Goal: Information Seeking & Learning: Check status

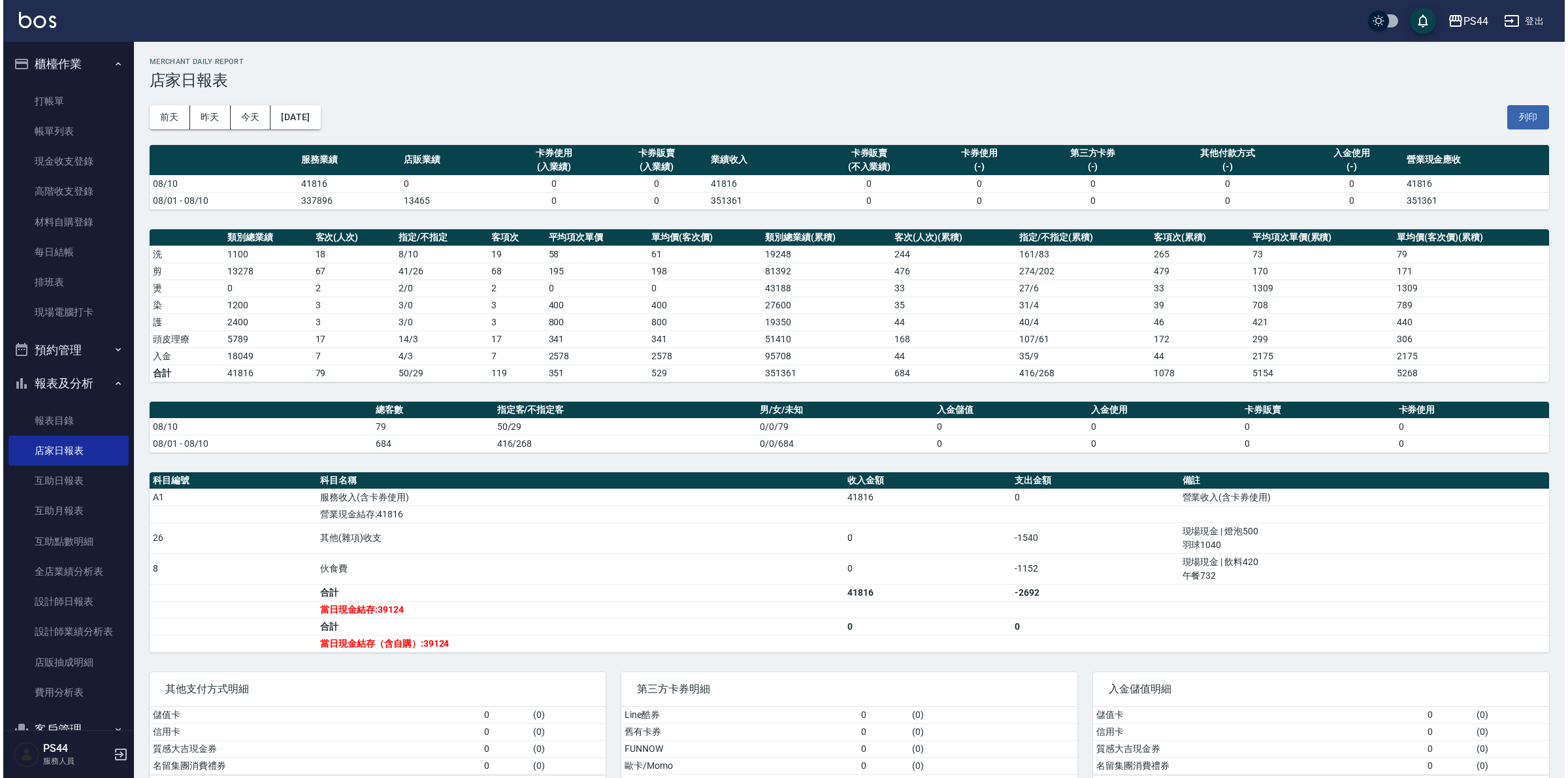
scroll to position [98, 0]
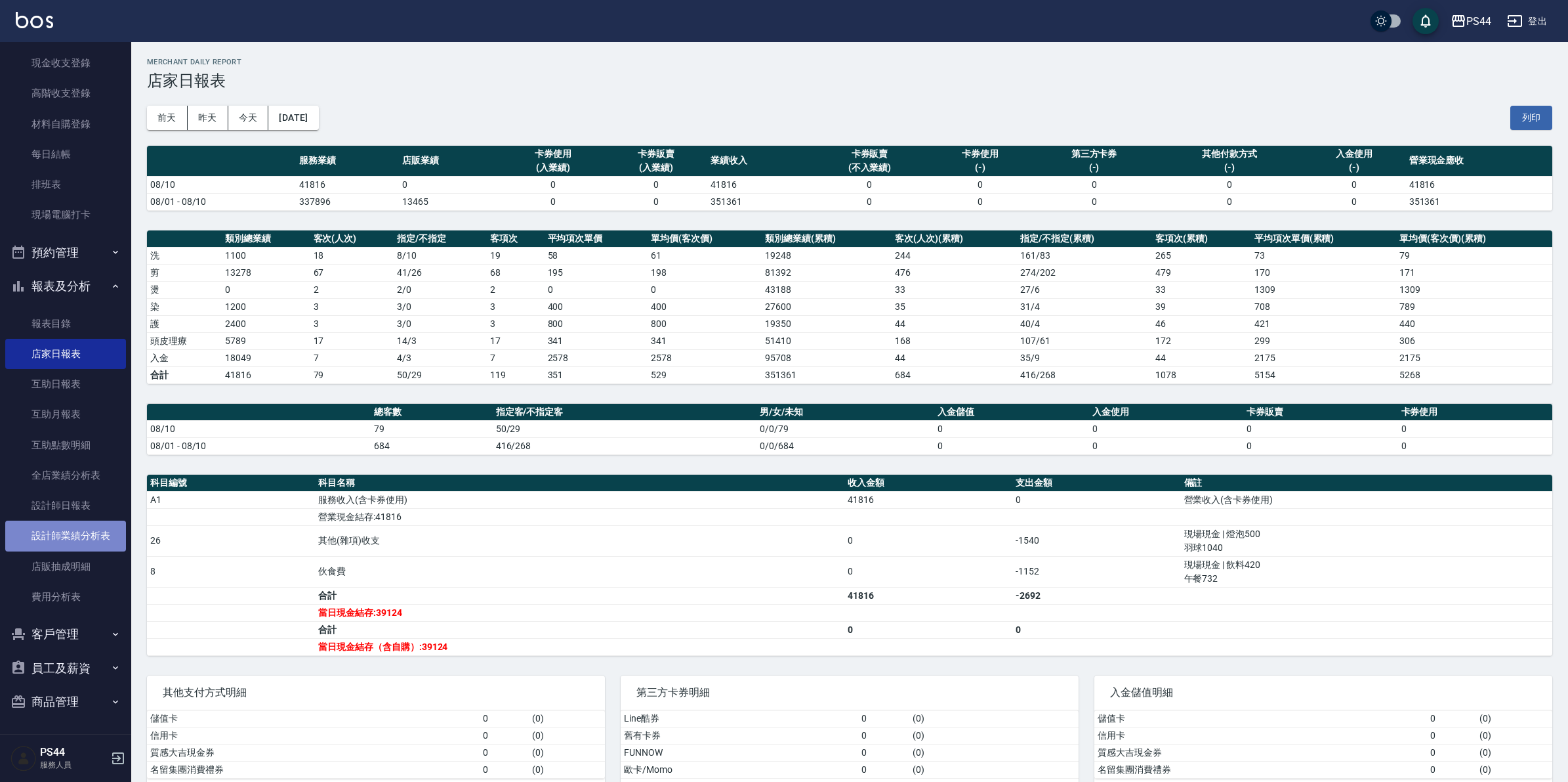
click at [74, 532] on link "設計師業績分析表" at bounding box center [65, 535] width 121 height 30
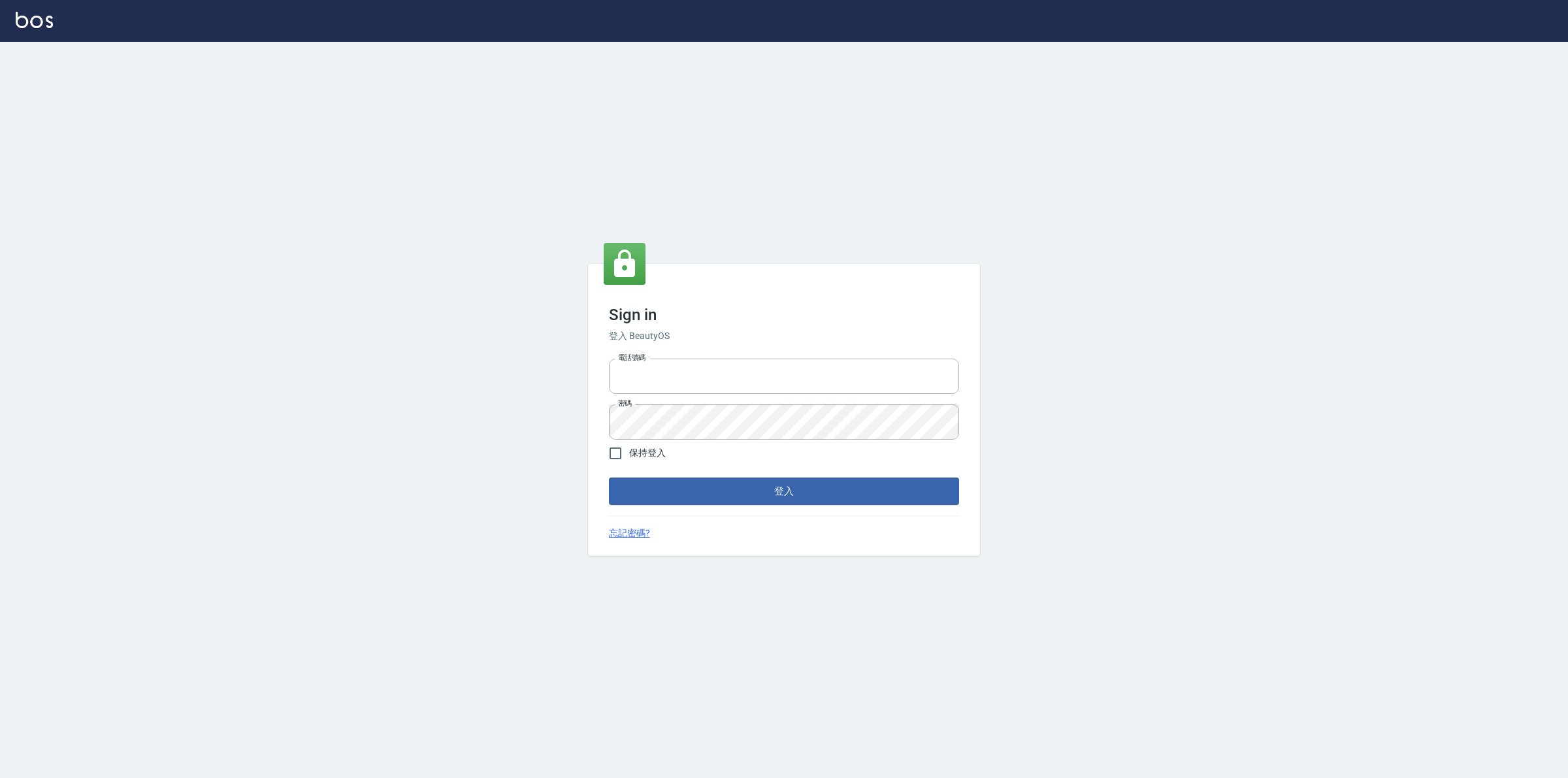
type input "0425683197"
click at [632, 458] on label "保持登入" at bounding box center [634, 453] width 64 height 27
click at [629, 458] on input "保持登入" at bounding box center [615, 453] width 27 height 27
checkbox input "true"
click at [666, 490] on button "登入" at bounding box center [784, 491] width 351 height 27
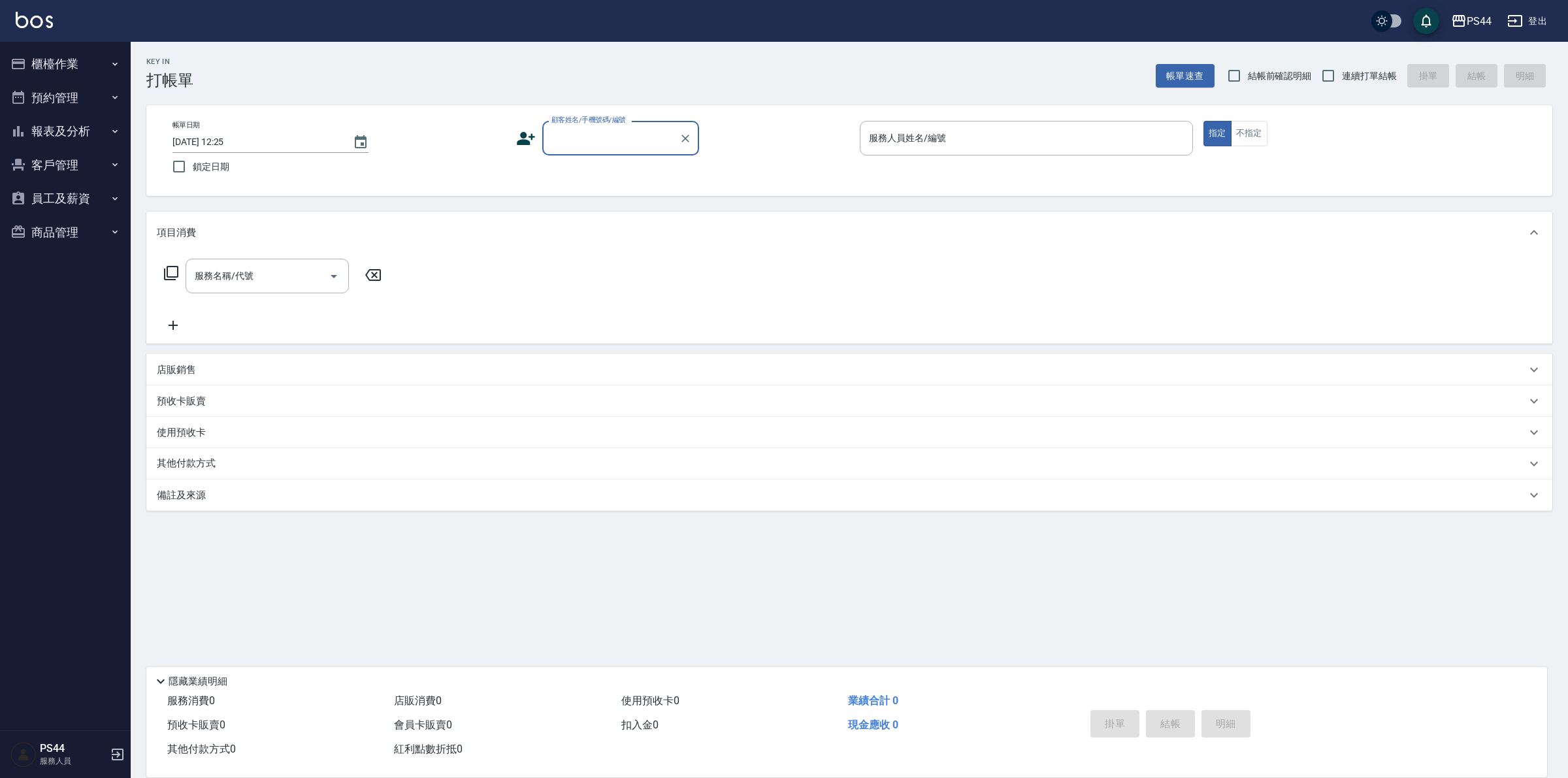
click at [72, 128] on button "報表及分析" at bounding box center [65, 131] width 120 height 34
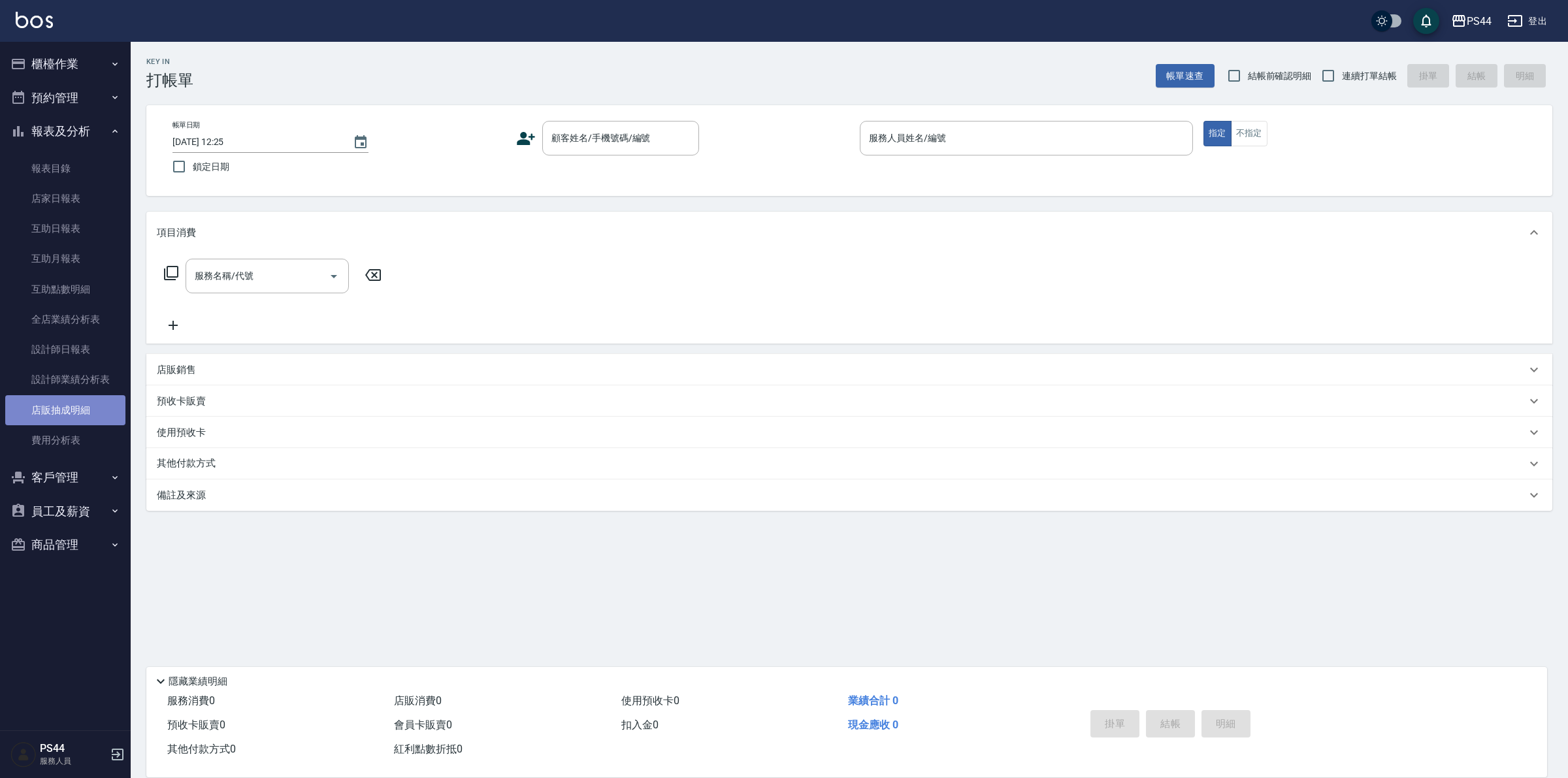
click at [76, 421] on link "店販抽成明細" at bounding box center [65, 409] width 120 height 30
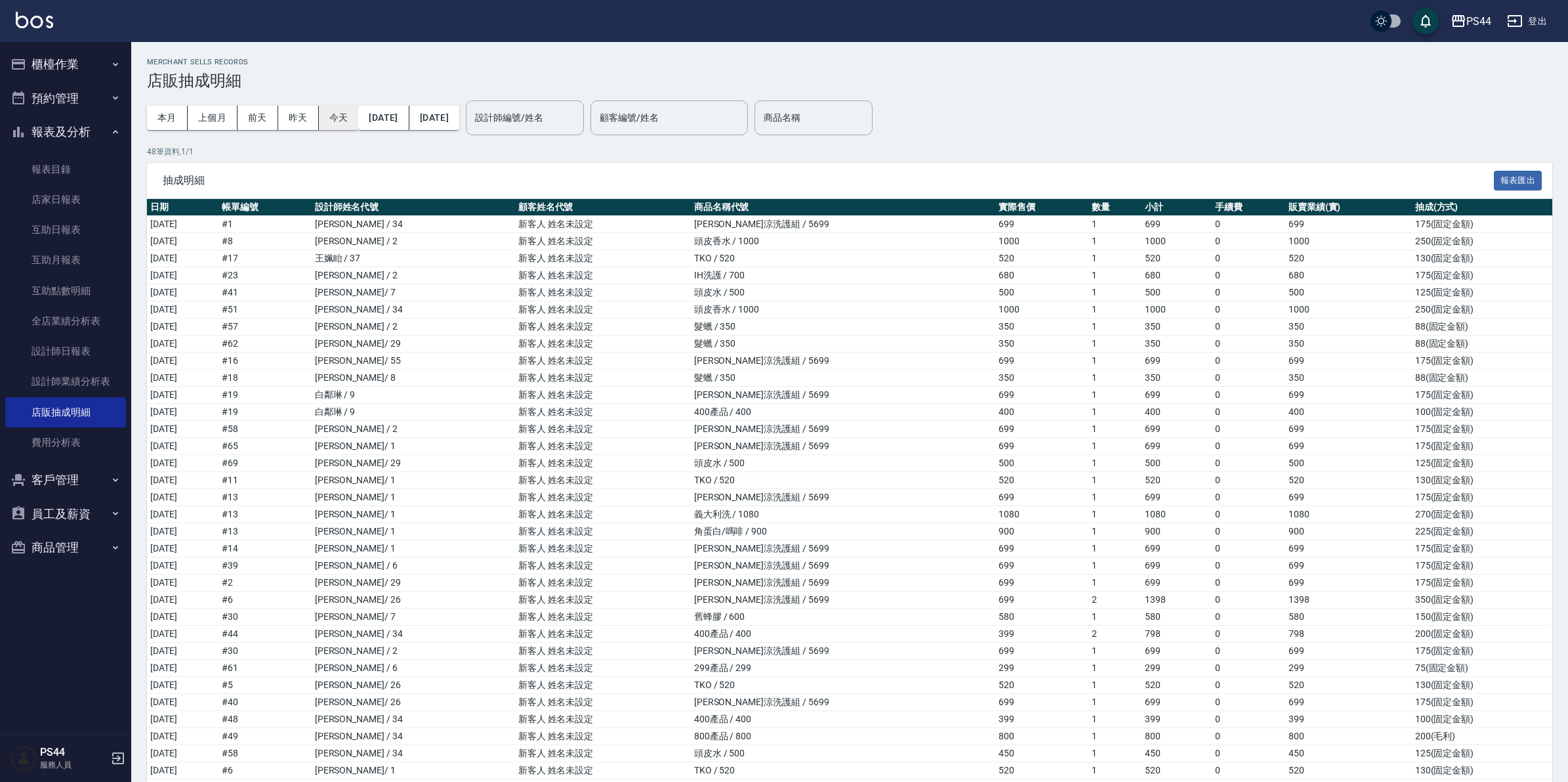
click at [356, 116] on button "今天" at bounding box center [339, 117] width 40 height 24
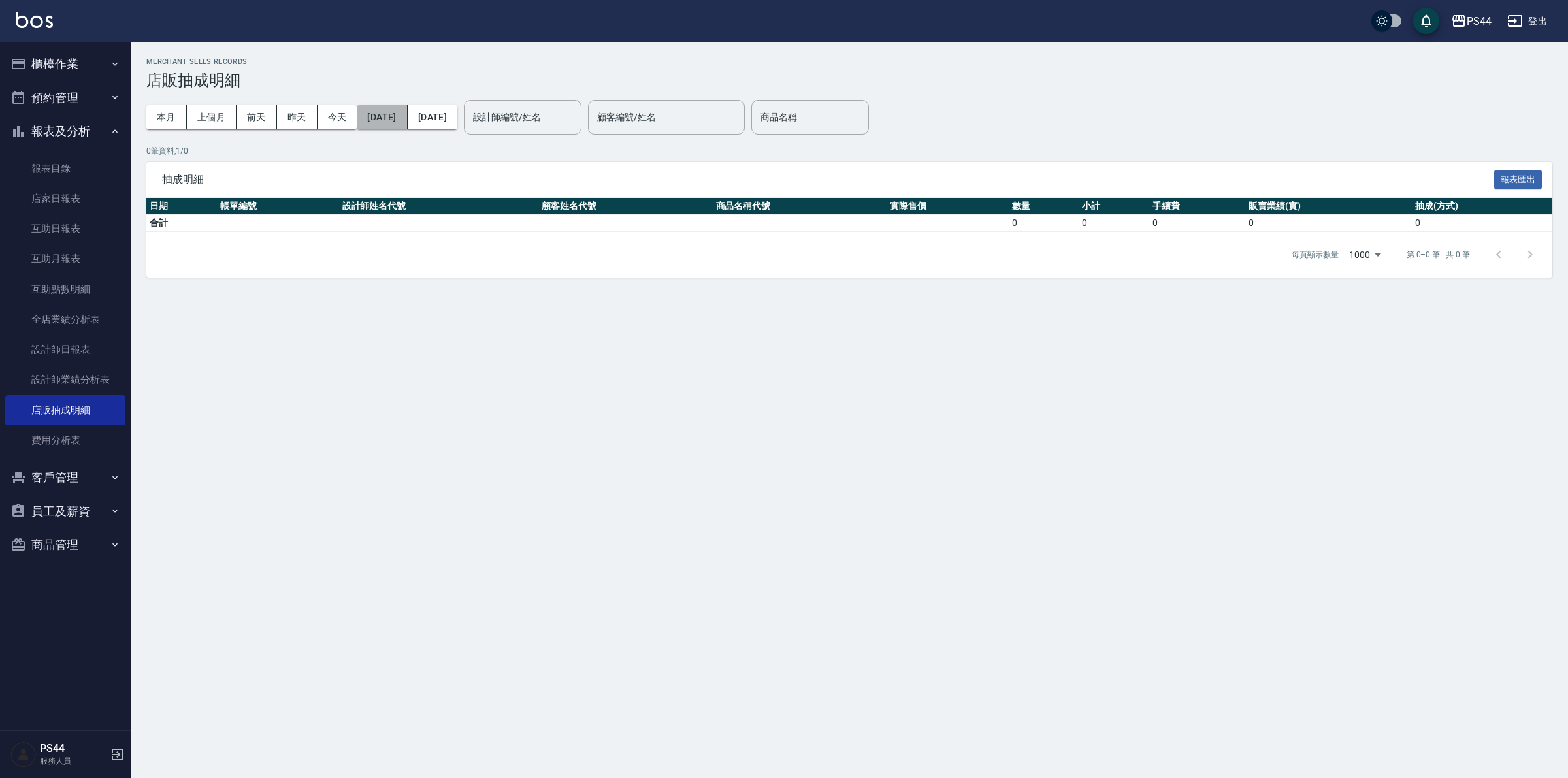
click at [380, 113] on button "2025/08/11" at bounding box center [381, 117] width 50 height 24
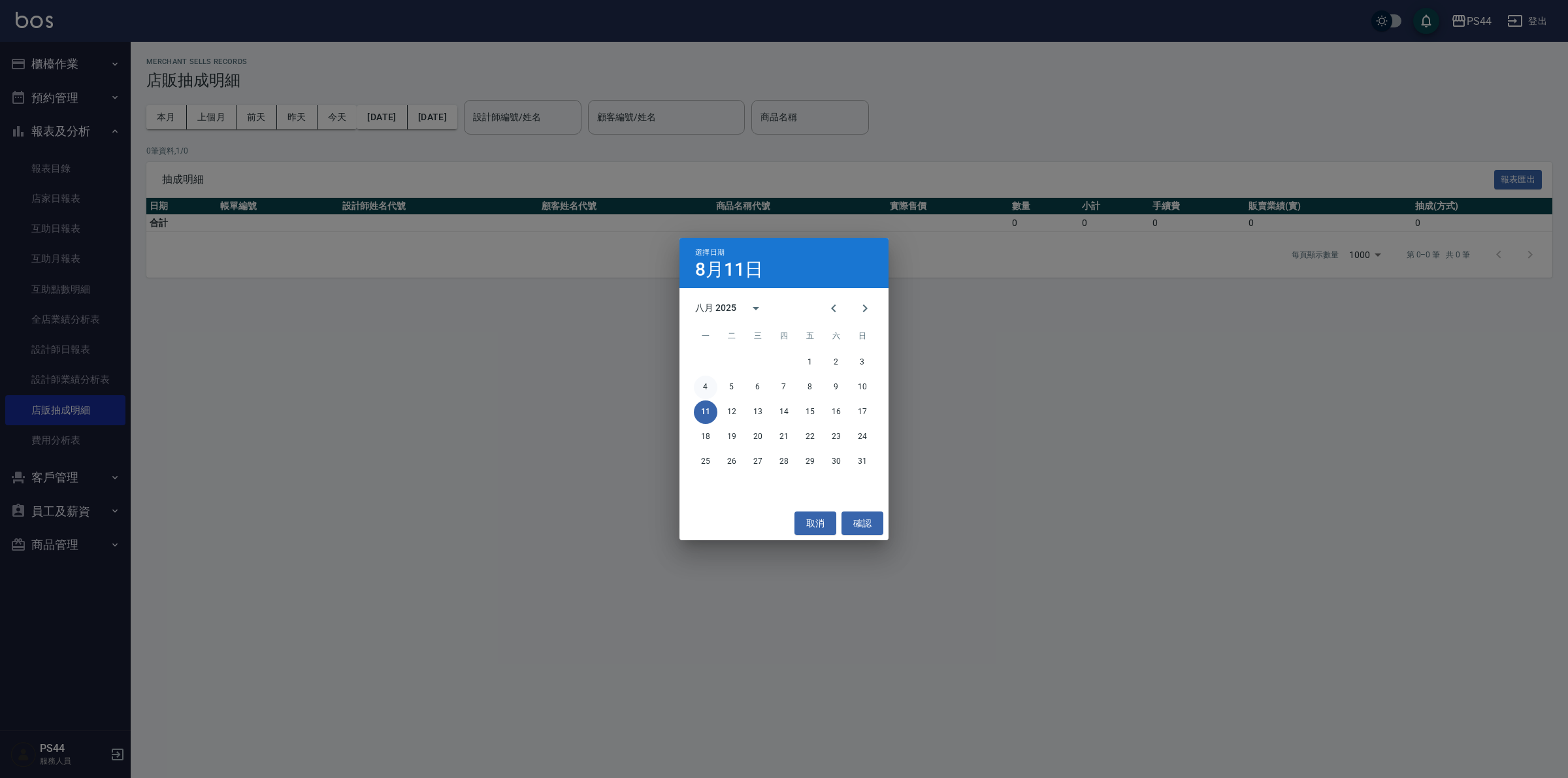
click at [703, 384] on button "4" at bounding box center [705, 387] width 23 height 23
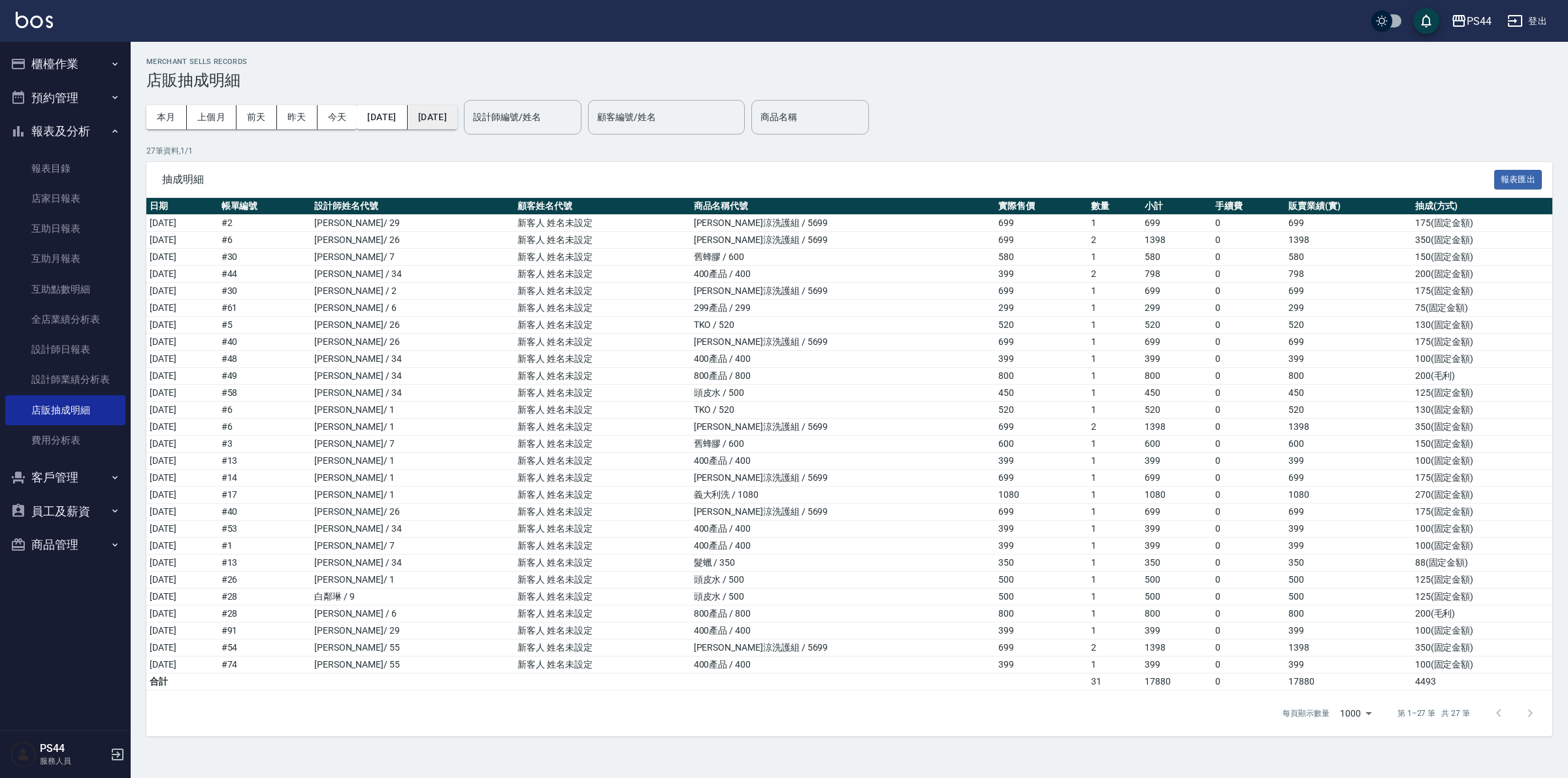
click at [448, 105] on div "本月 上個月 前天 昨天 今天 2025/08/04 2025/08/11" at bounding box center [301, 117] width 311 height 56
click at [457, 110] on button "2025/08/11" at bounding box center [432, 117] width 50 height 24
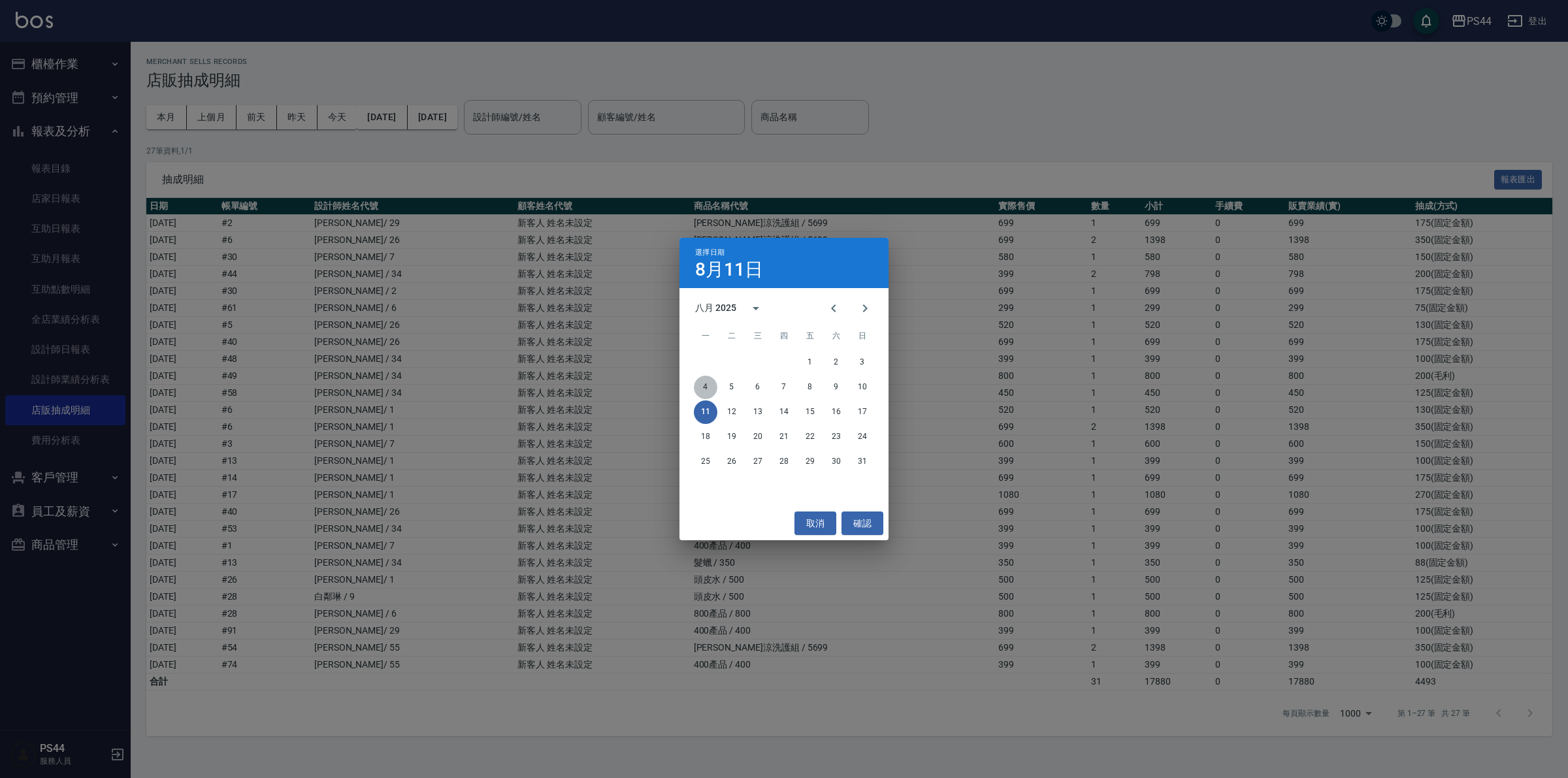
click at [706, 386] on button "4" at bounding box center [705, 387] width 23 height 23
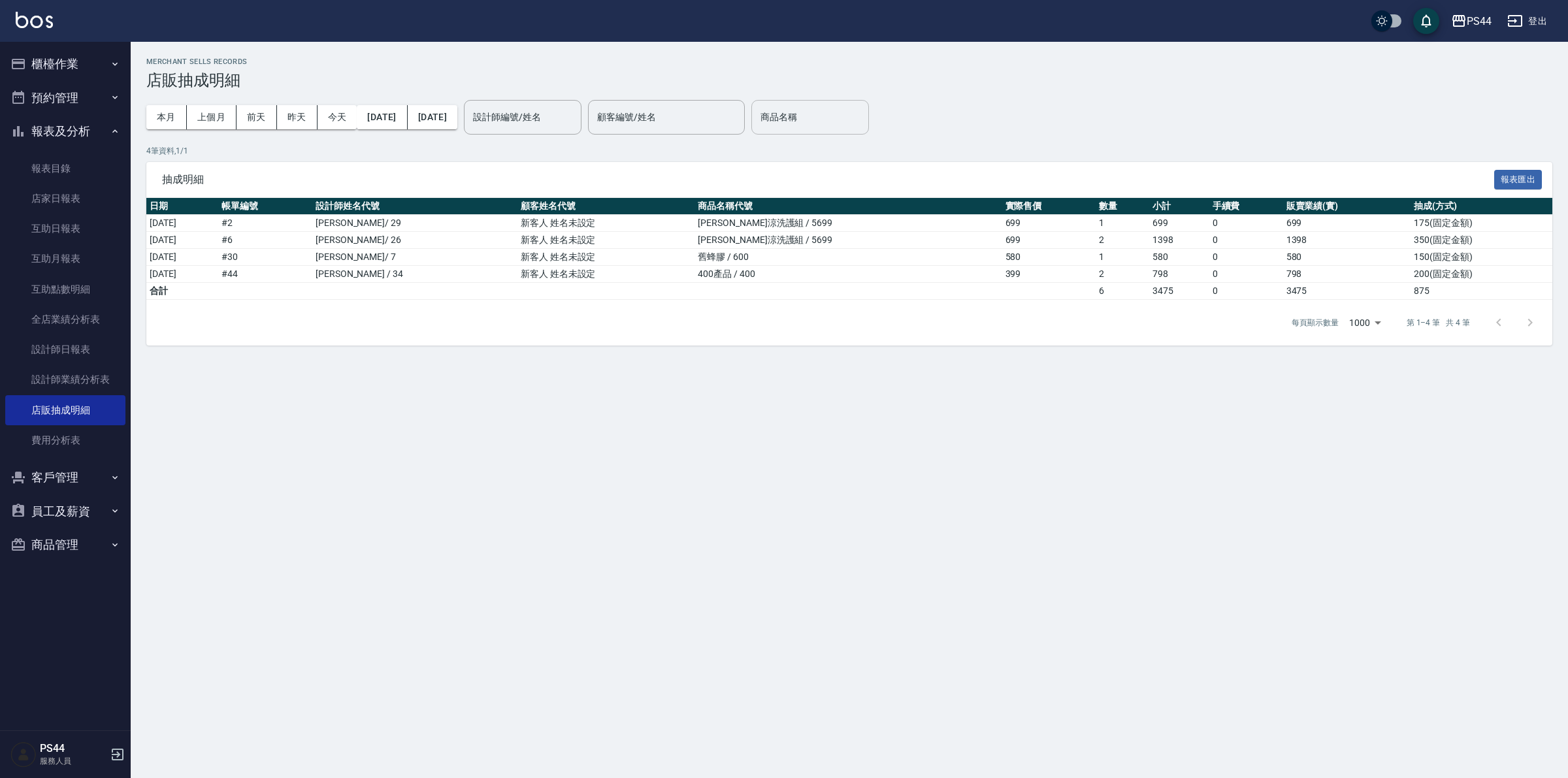
click at [849, 124] on input "商品名稱" at bounding box center [810, 117] width 106 height 23
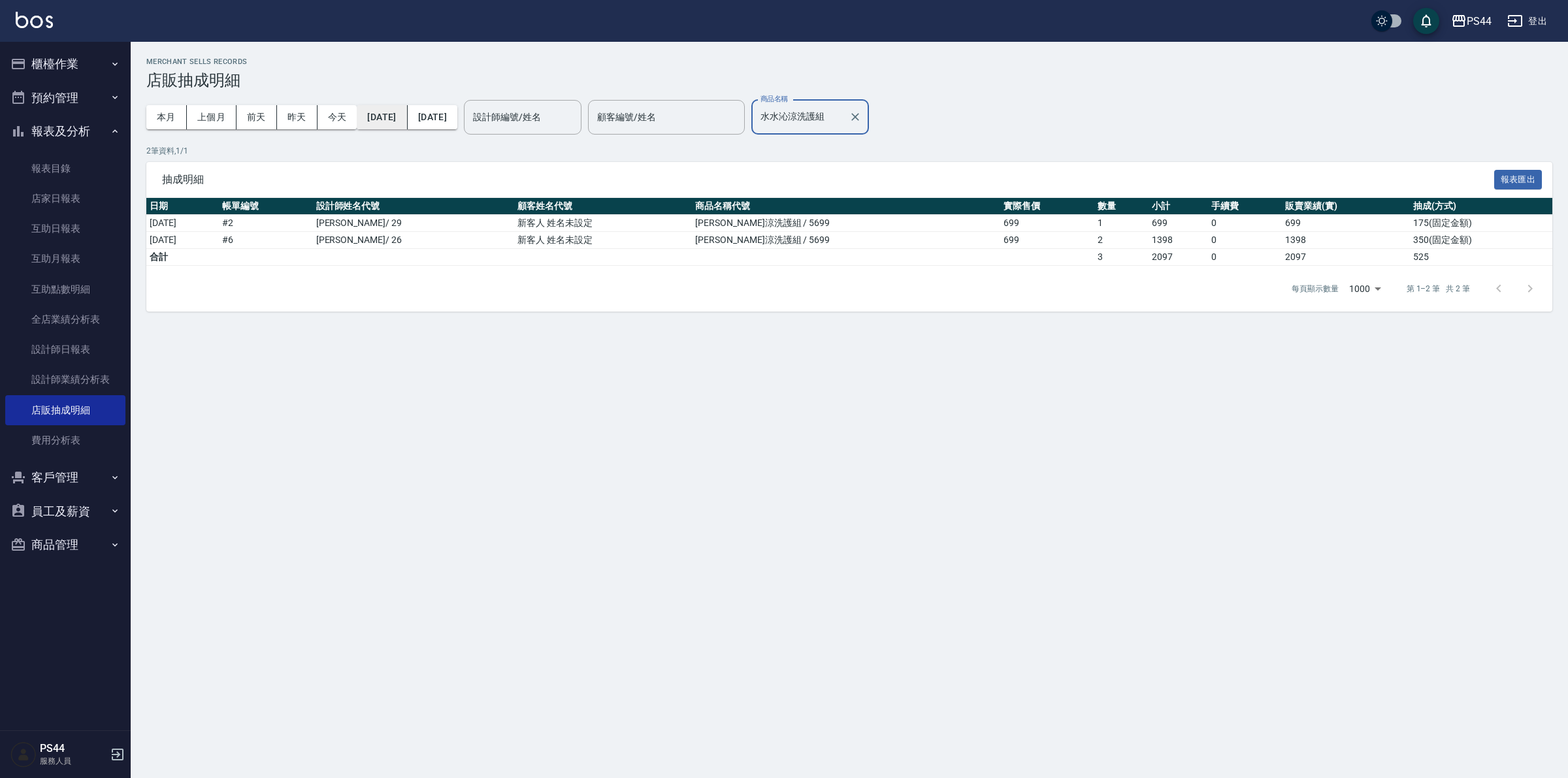
type input "水水沁涼洗護組"
click at [397, 117] on button "2025/08/04" at bounding box center [381, 117] width 50 height 24
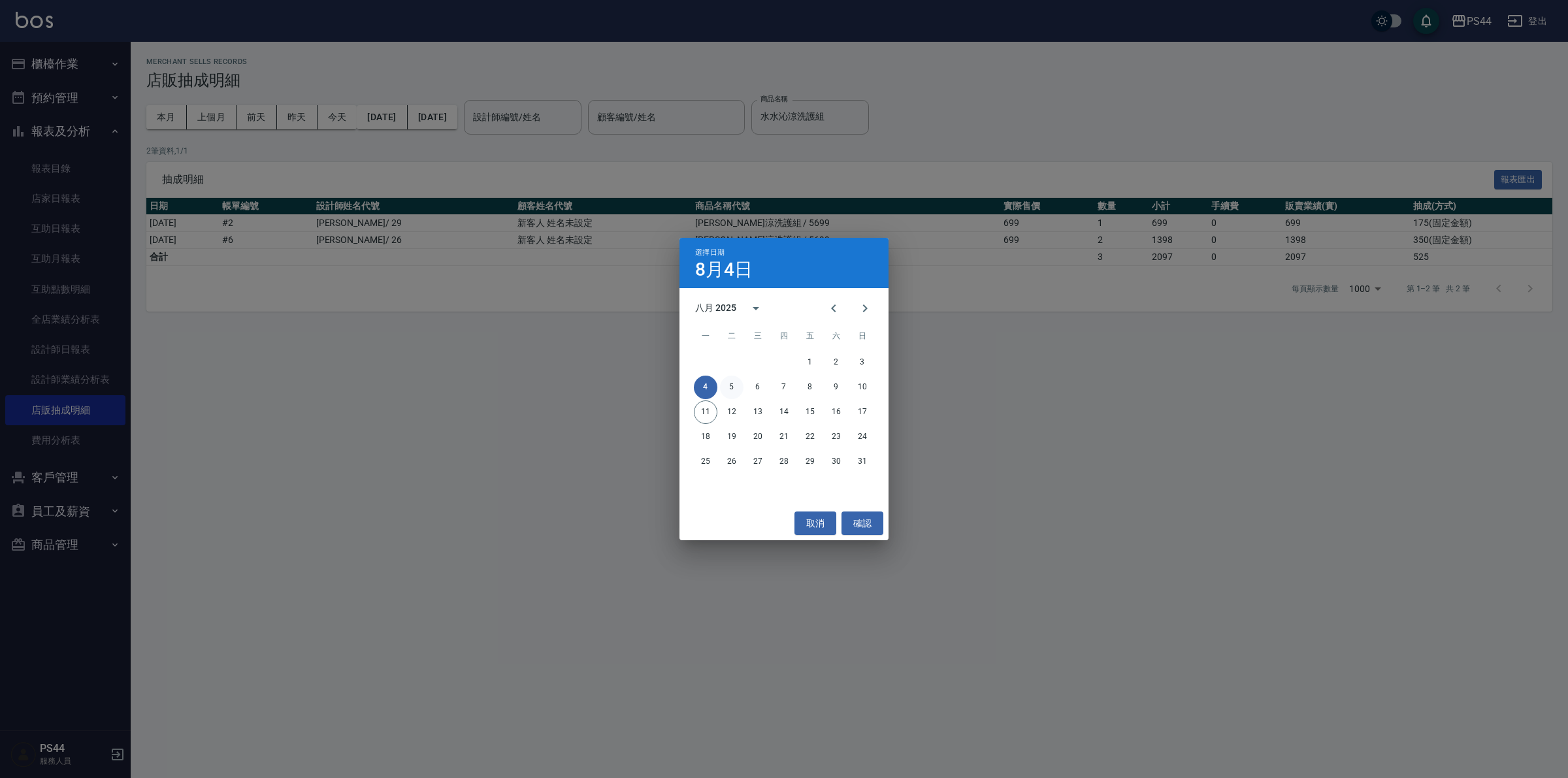
click at [732, 382] on button "5" at bounding box center [731, 387] width 23 height 23
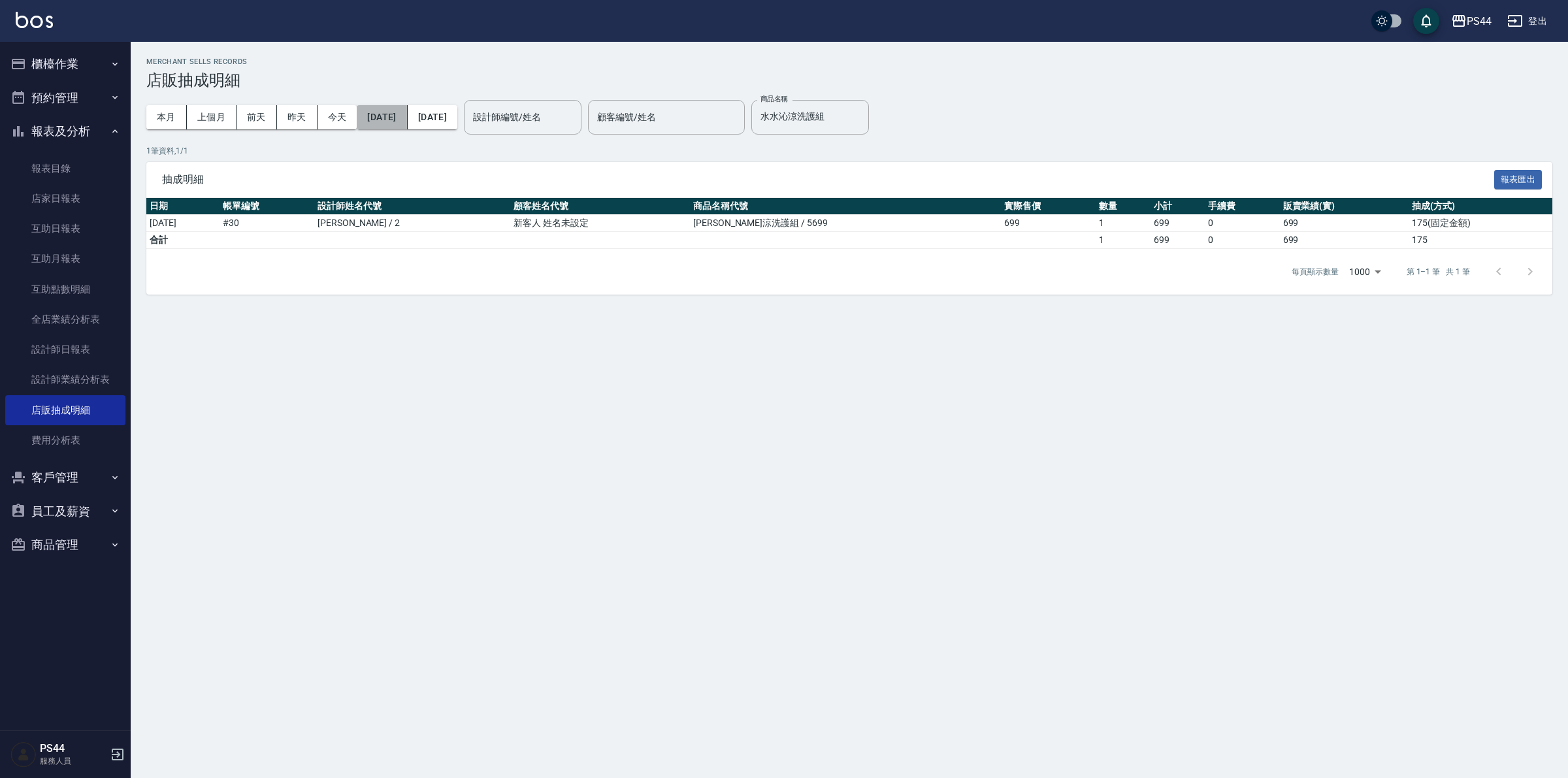
click at [404, 112] on button "2025/08/05" at bounding box center [381, 117] width 50 height 24
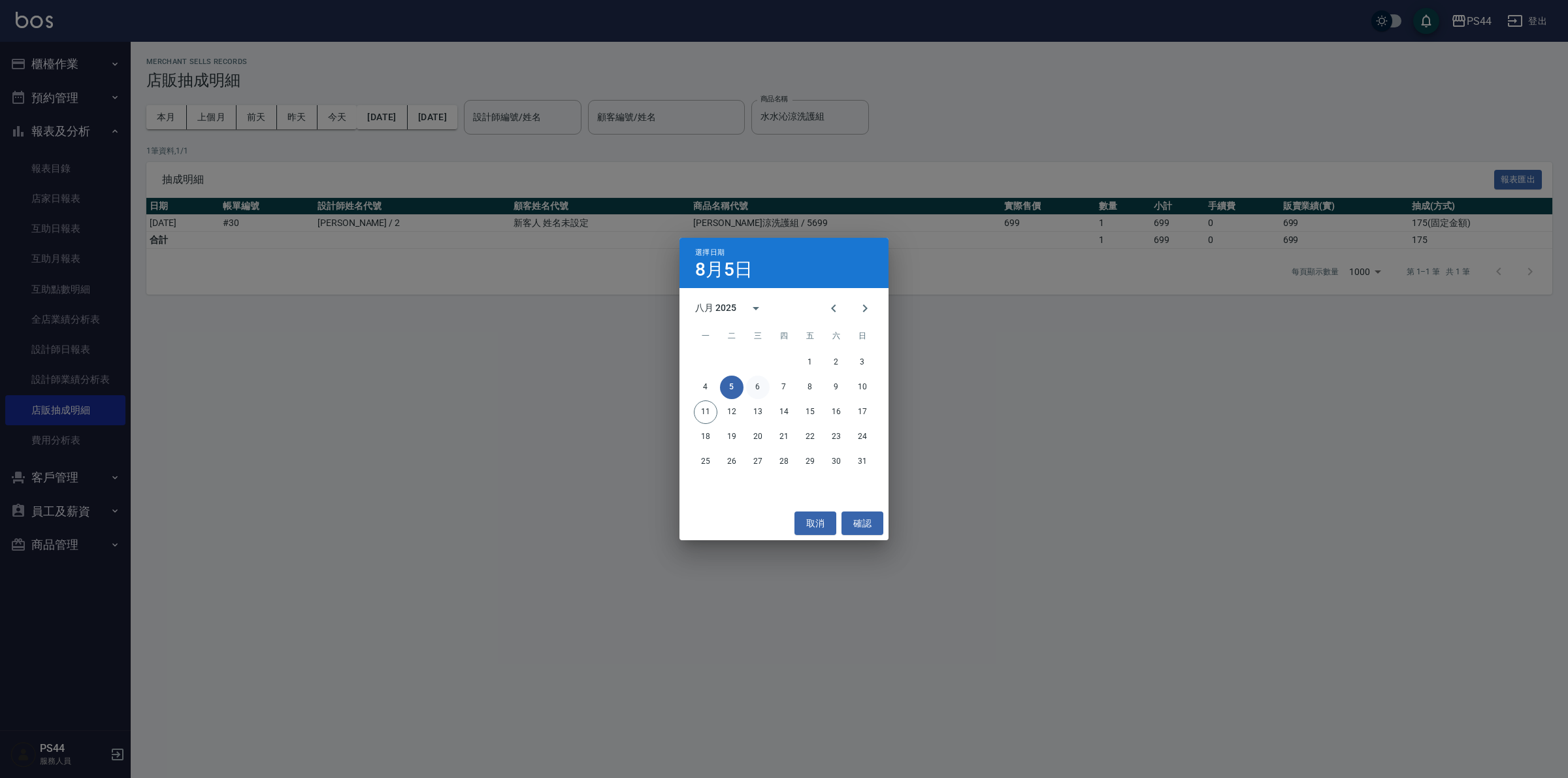
click at [758, 389] on button "6" at bounding box center [757, 387] width 23 height 23
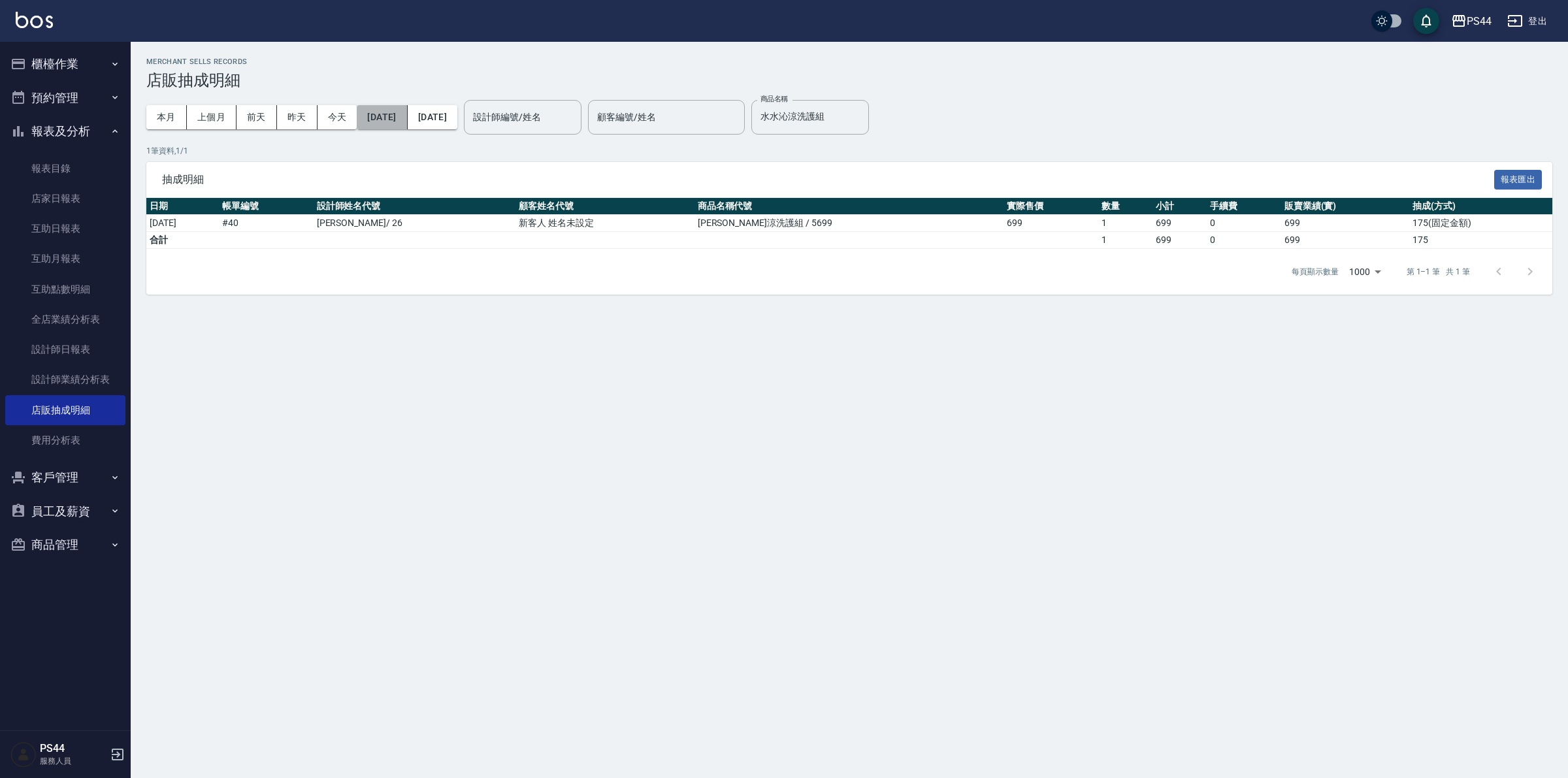
click at [399, 118] on button "2025/08/06" at bounding box center [381, 117] width 50 height 24
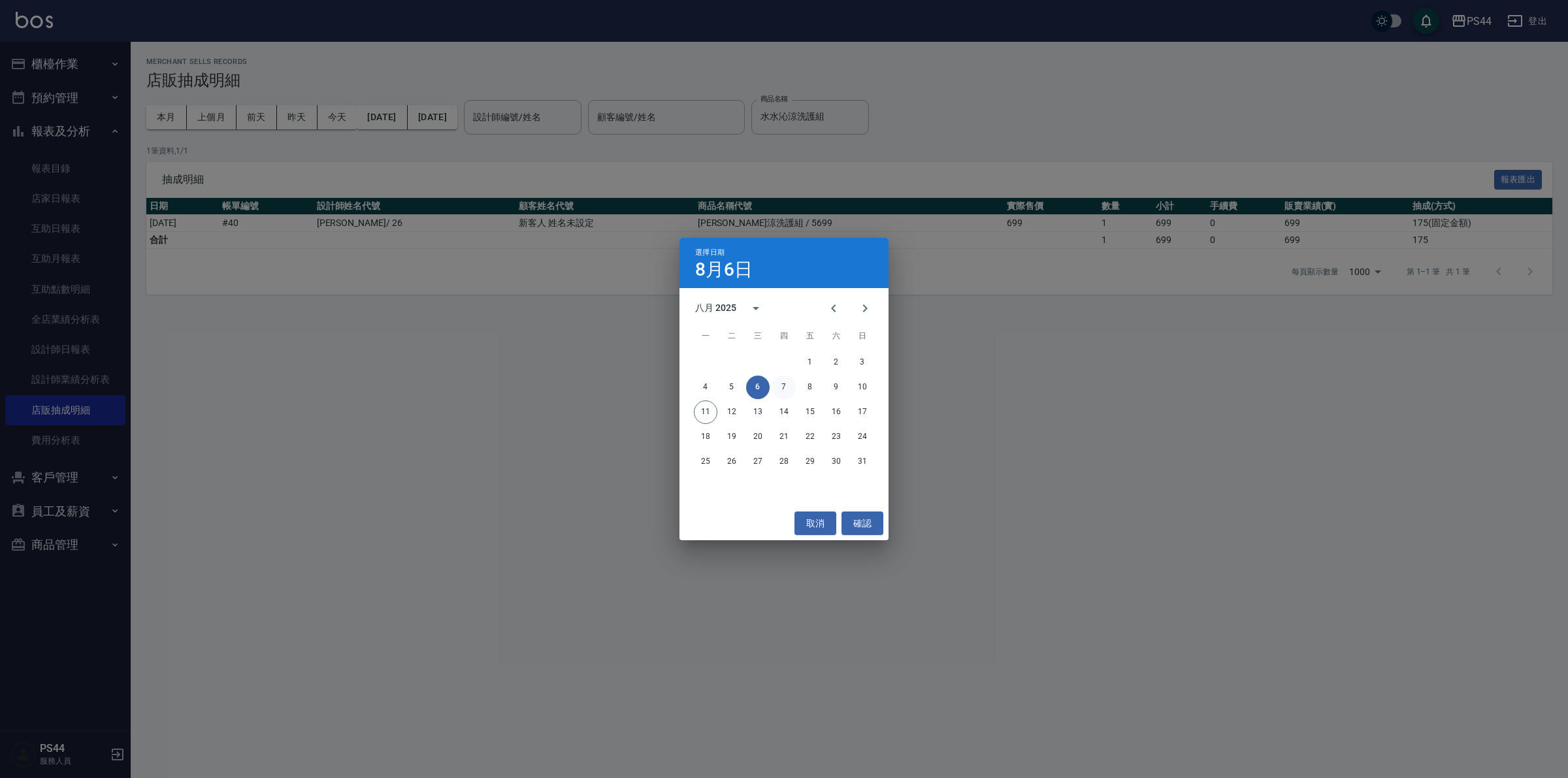
click at [784, 385] on button "7" at bounding box center [784, 387] width 23 height 23
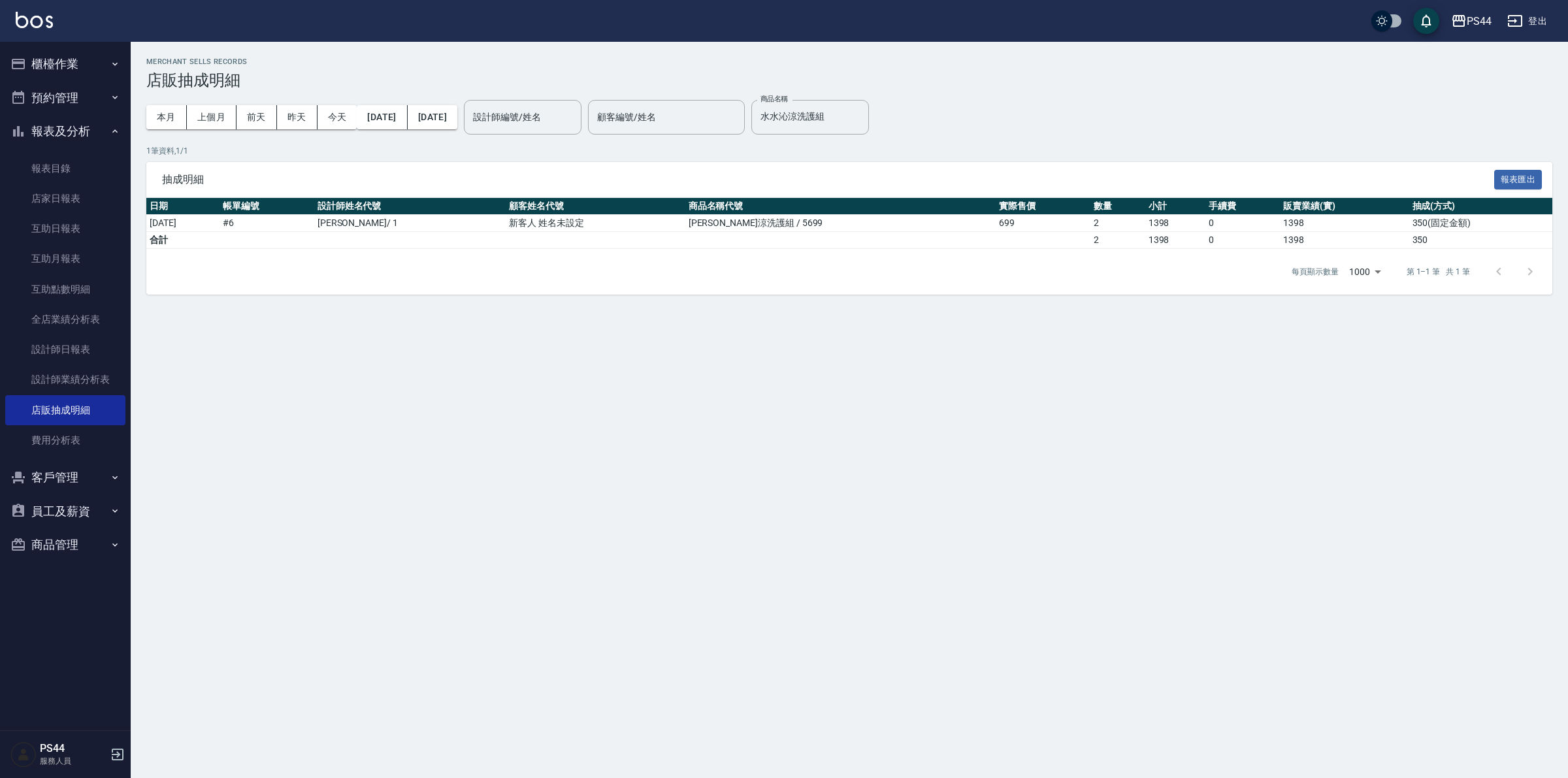
drag, startPoint x: 371, startPoint y: 129, endPoint x: 379, endPoint y: 124, distance: 9.4
click at [371, 127] on div "本月 上個月 前天 昨天 今天 2025/08/07 2025/08/07" at bounding box center [301, 117] width 311 height 56
click at [382, 122] on button "2025/08/07" at bounding box center [381, 117] width 50 height 24
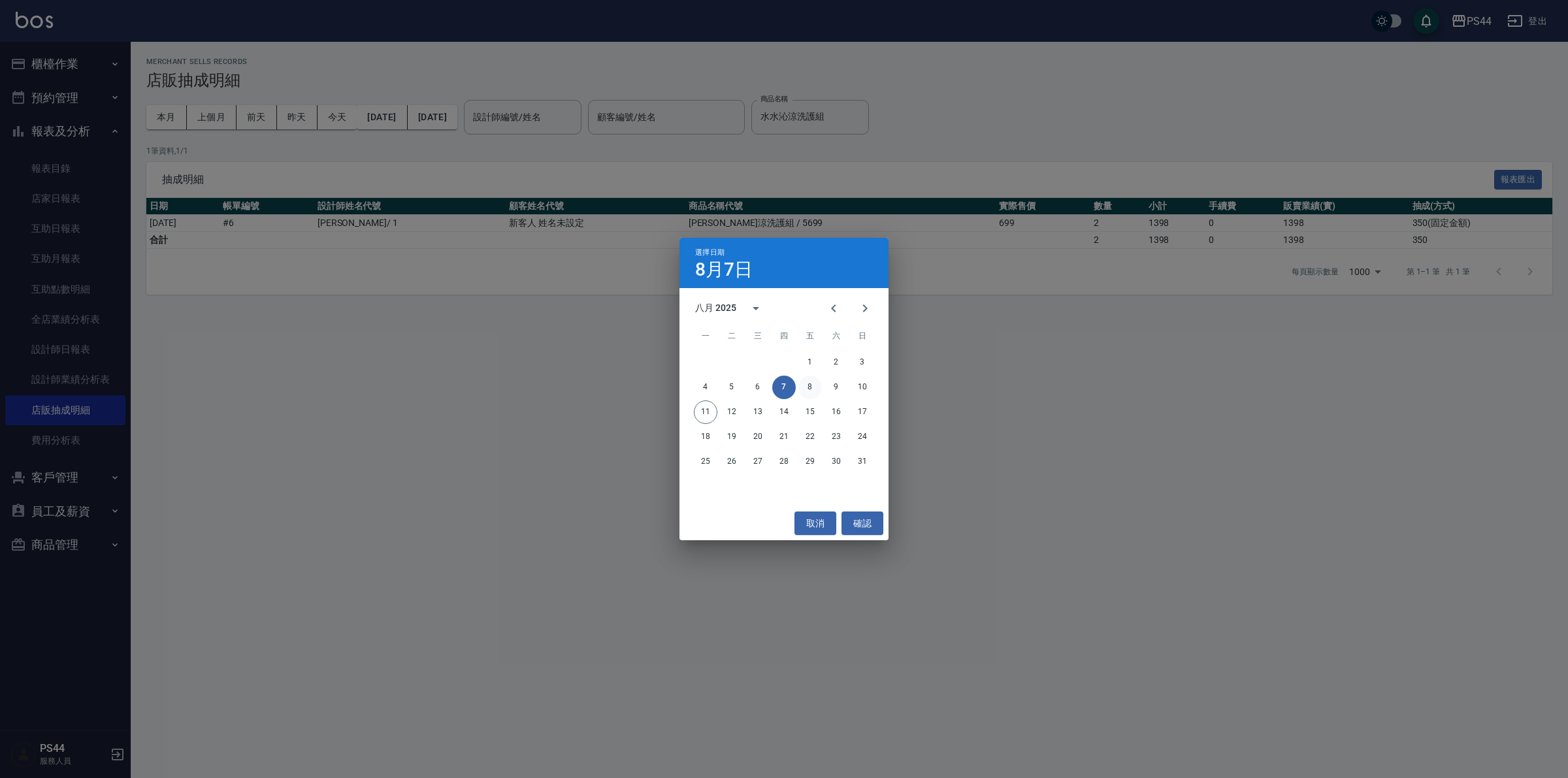
click at [815, 384] on button "8" at bounding box center [810, 387] width 23 height 23
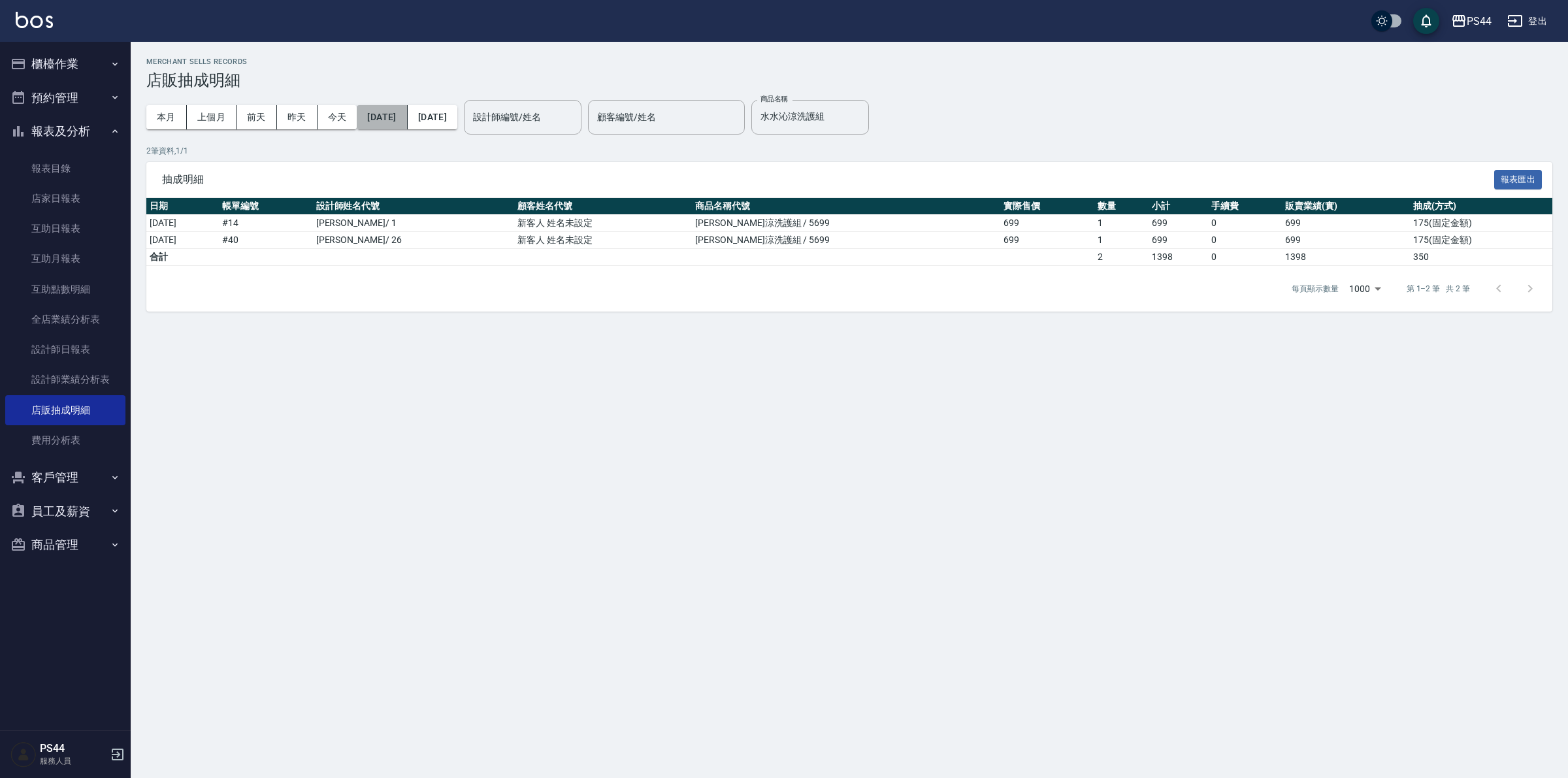
click at [399, 115] on button "2025/08/08" at bounding box center [381, 117] width 50 height 24
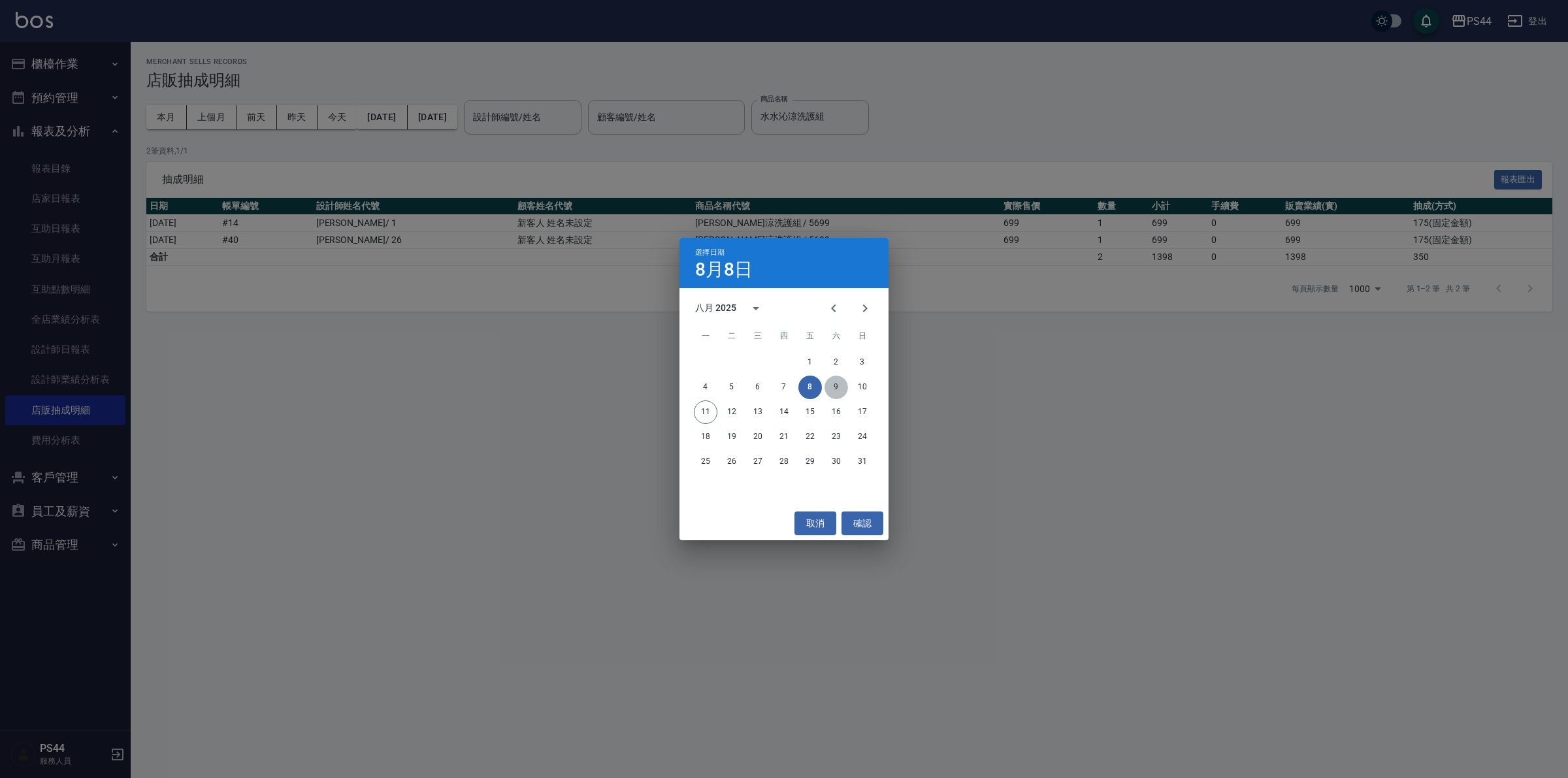
click at [835, 393] on button "9" at bounding box center [836, 387] width 23 height 23
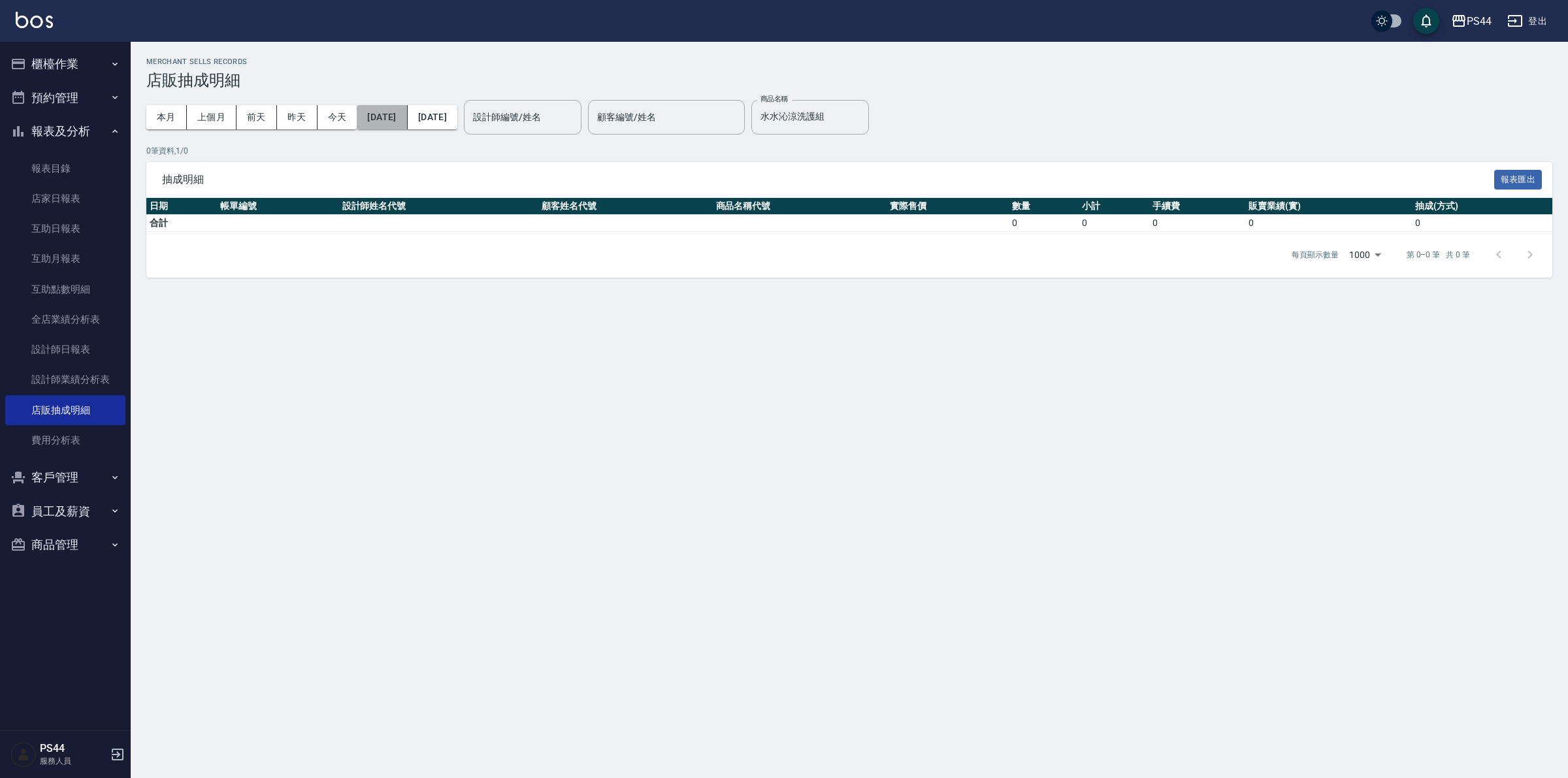
click at [389, 111] on button "2025/08/09" at bounding box center [381, 117] width 50 height 24
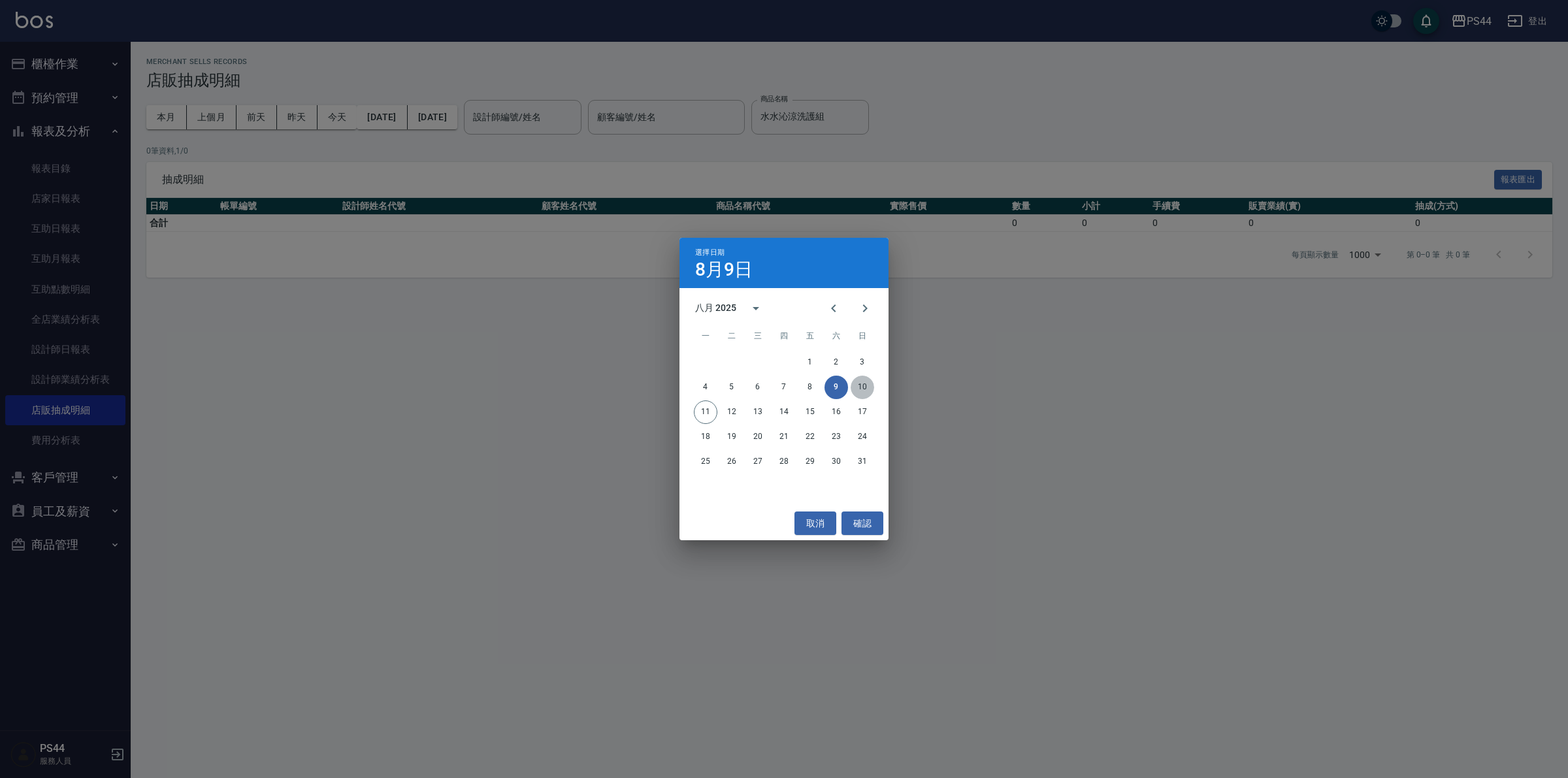
click at [854, 382] on button "10" at bounding box center [862, 387] width 23 height 23
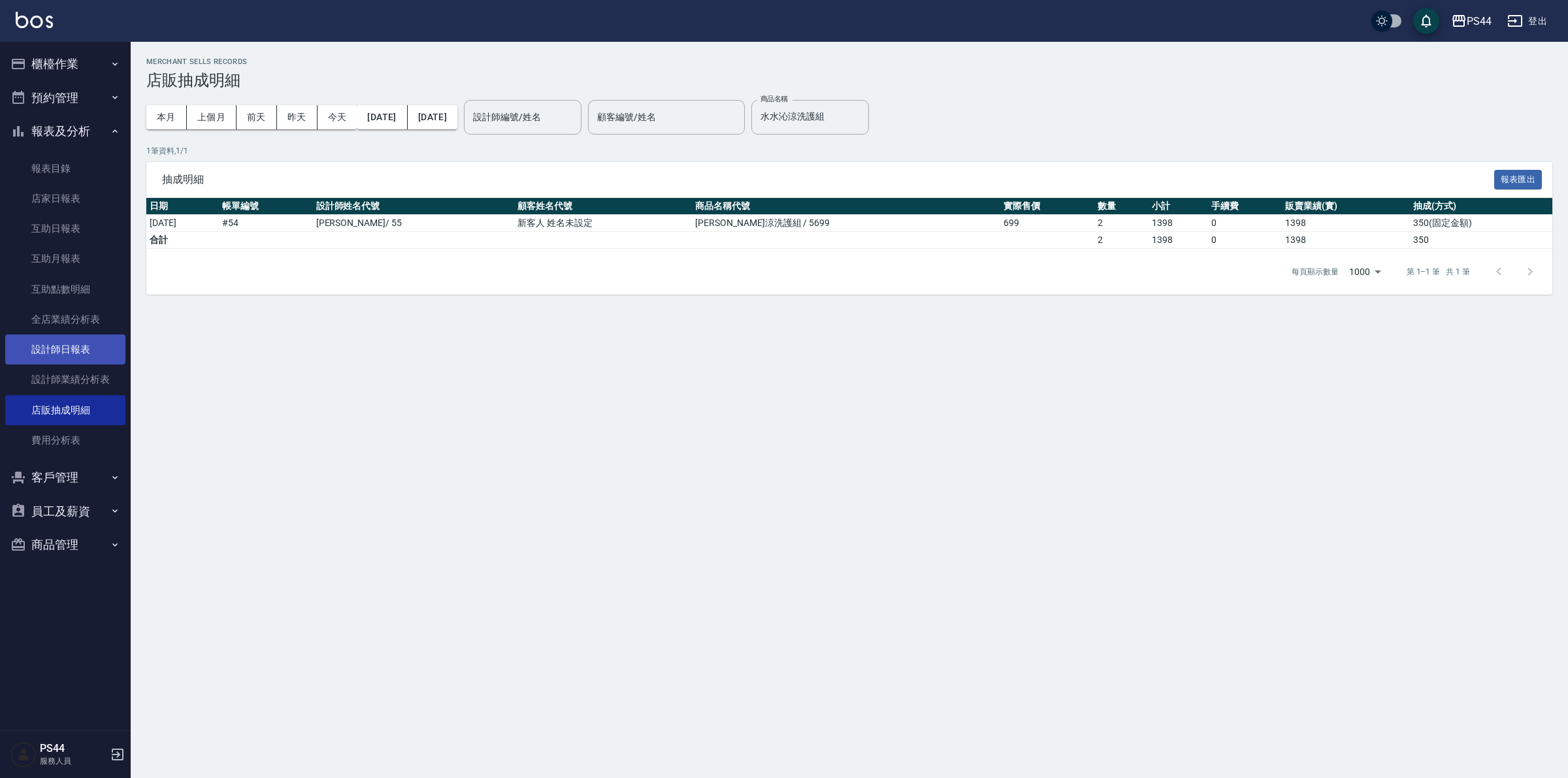
click at [56, 341] on link "設計師日報表" at bounding box center [65, 349] width 120 height 30
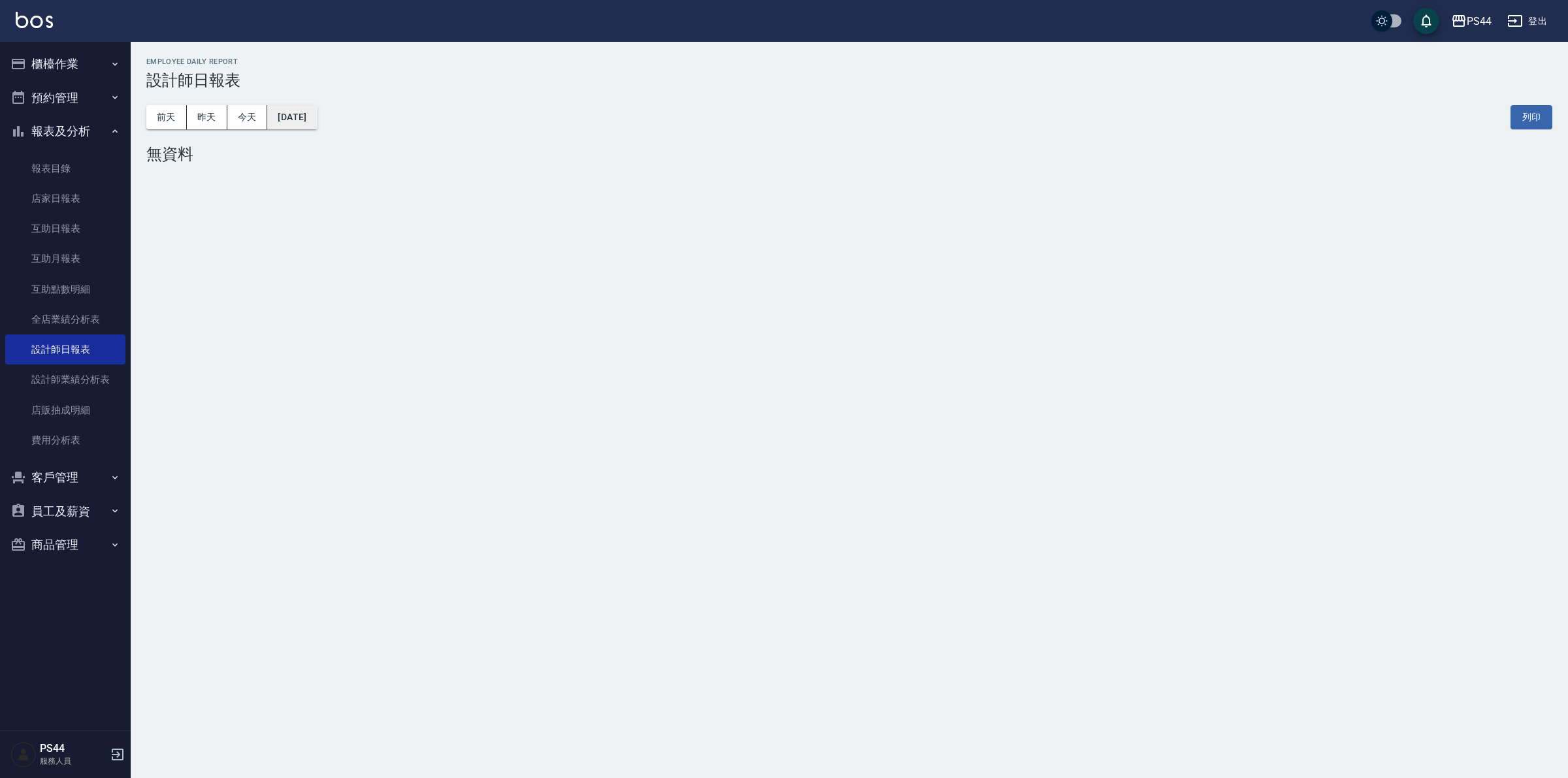
click at [296, 127] on button "2025/08/11" at bounding box center [292, 117] width 50 height 24
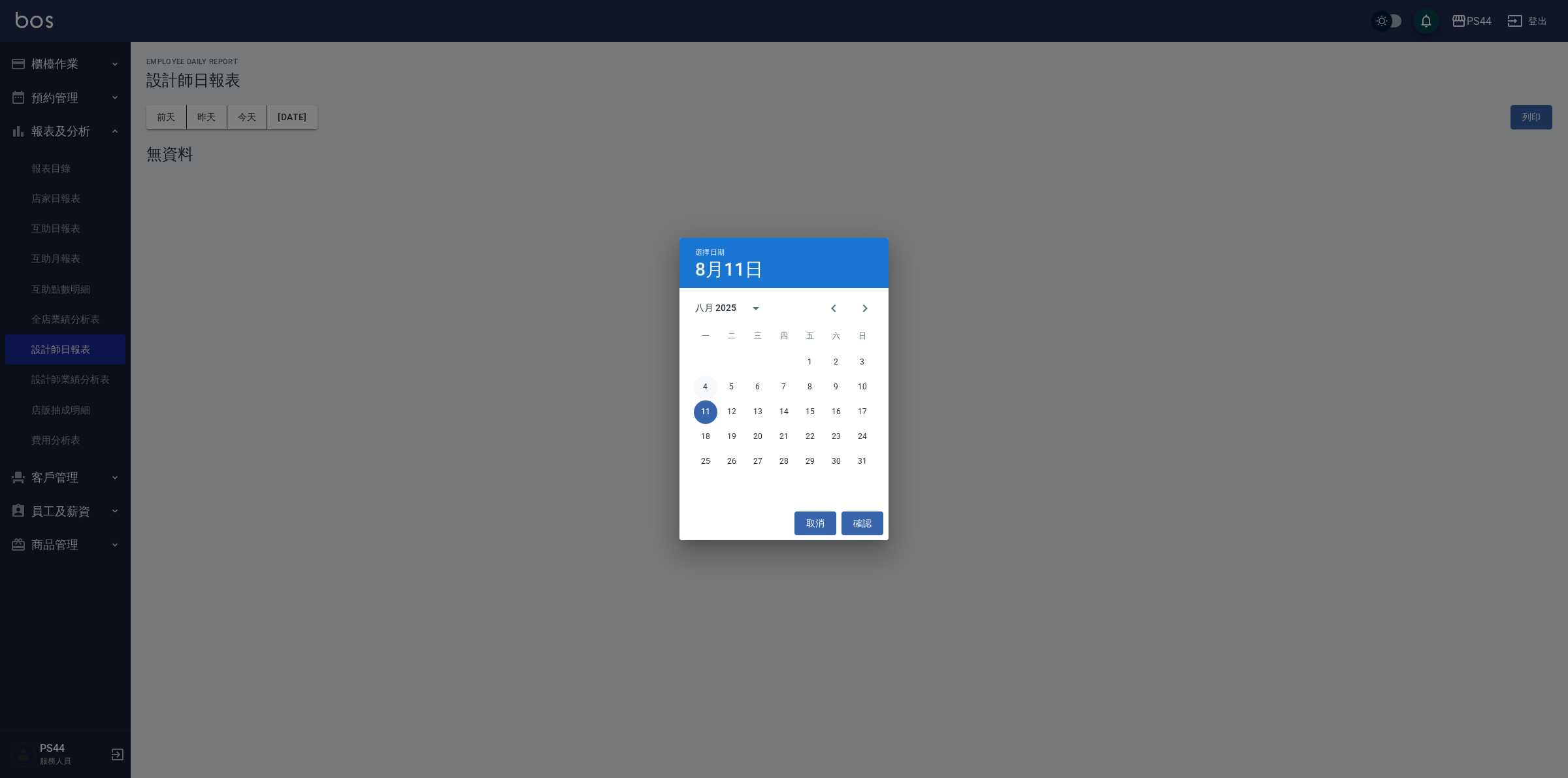
click at [712, 382] on button "4" at bounding box center [705, 387] width 23 height 23
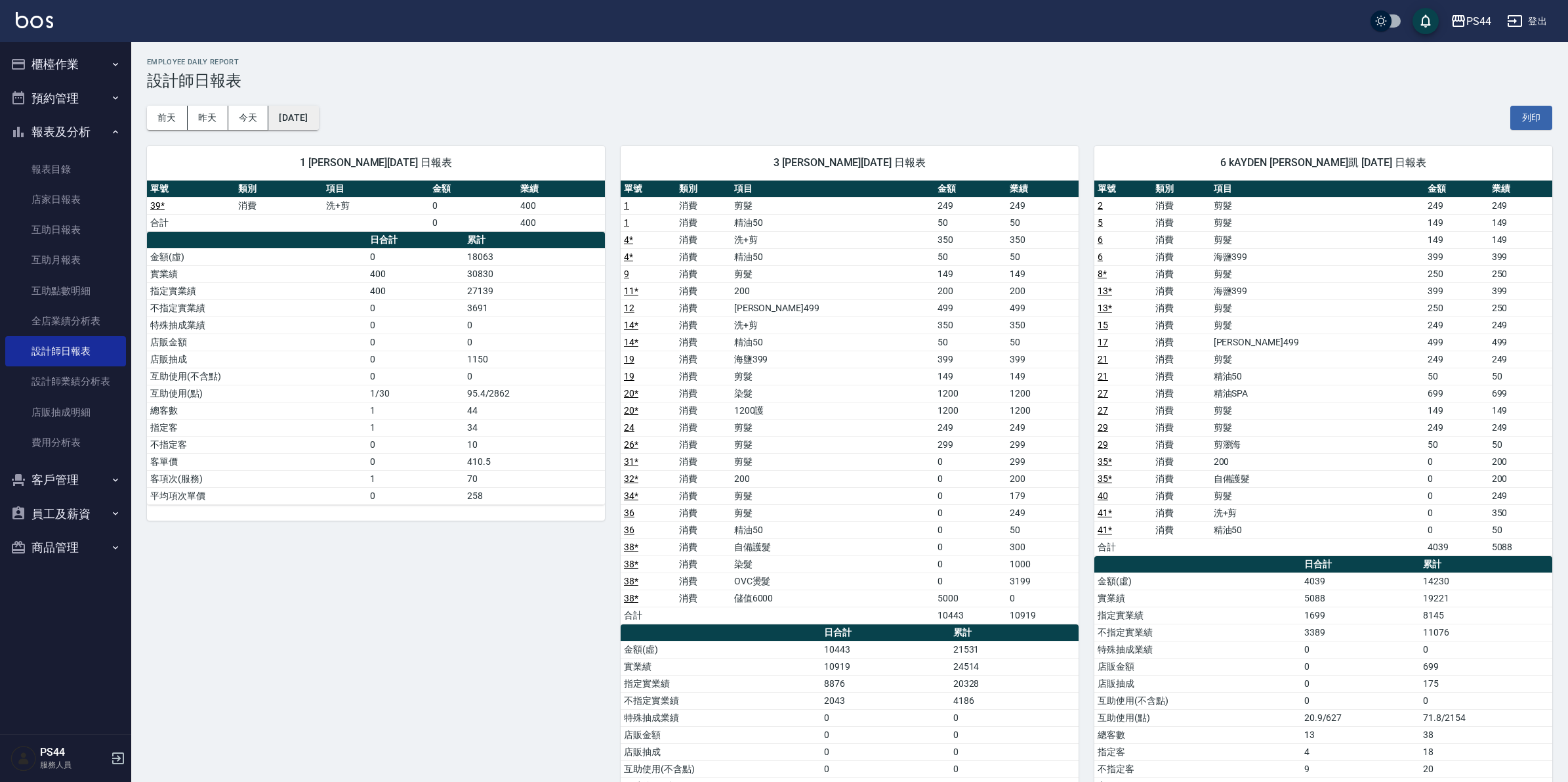
click at [318, 115] on button "2025/08/04" at bounding box center [293, 117] width 50 height 24
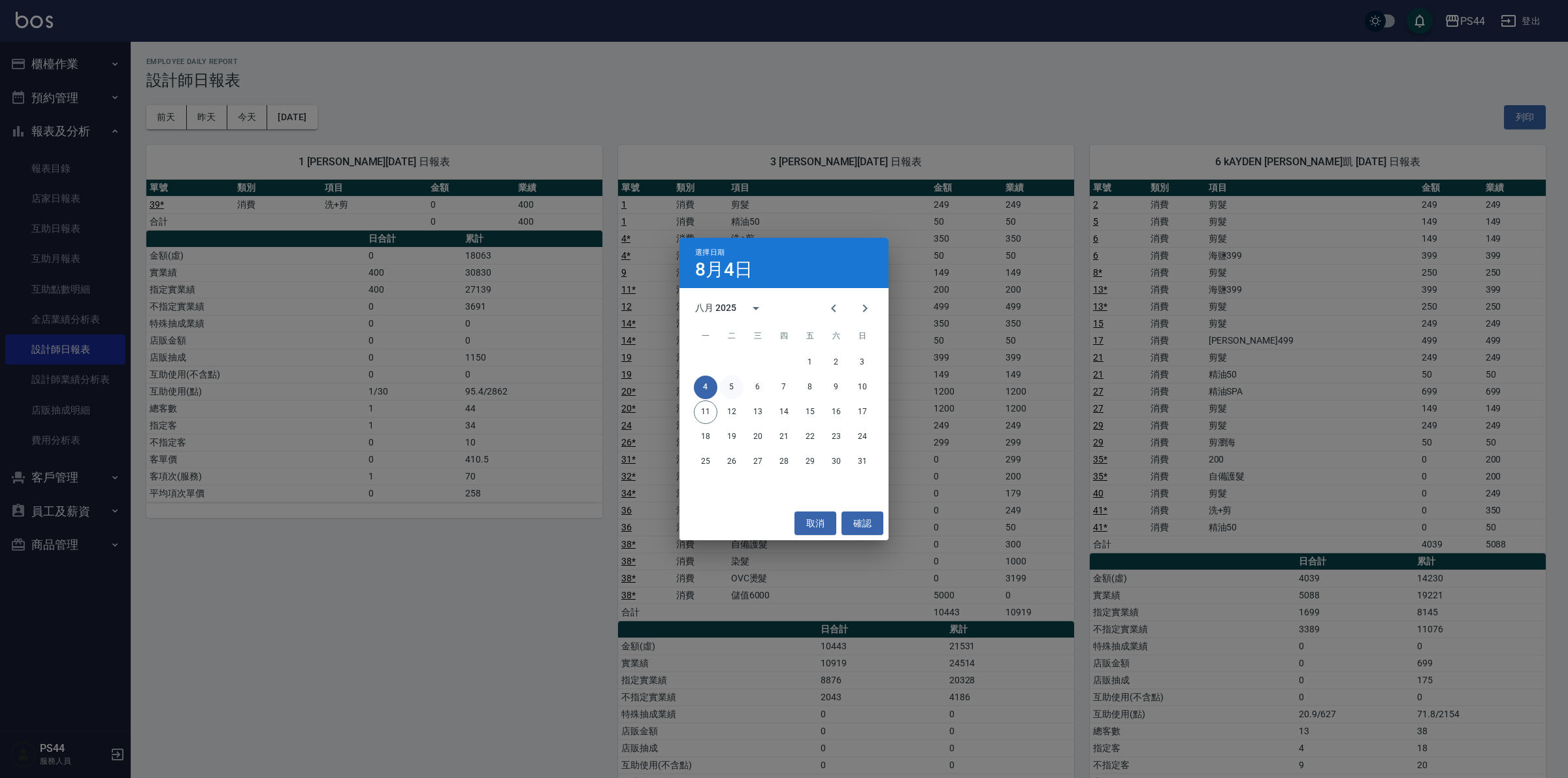
click at [729, 382] on button "5" at bounding box center [731, 387] width 23 height 23
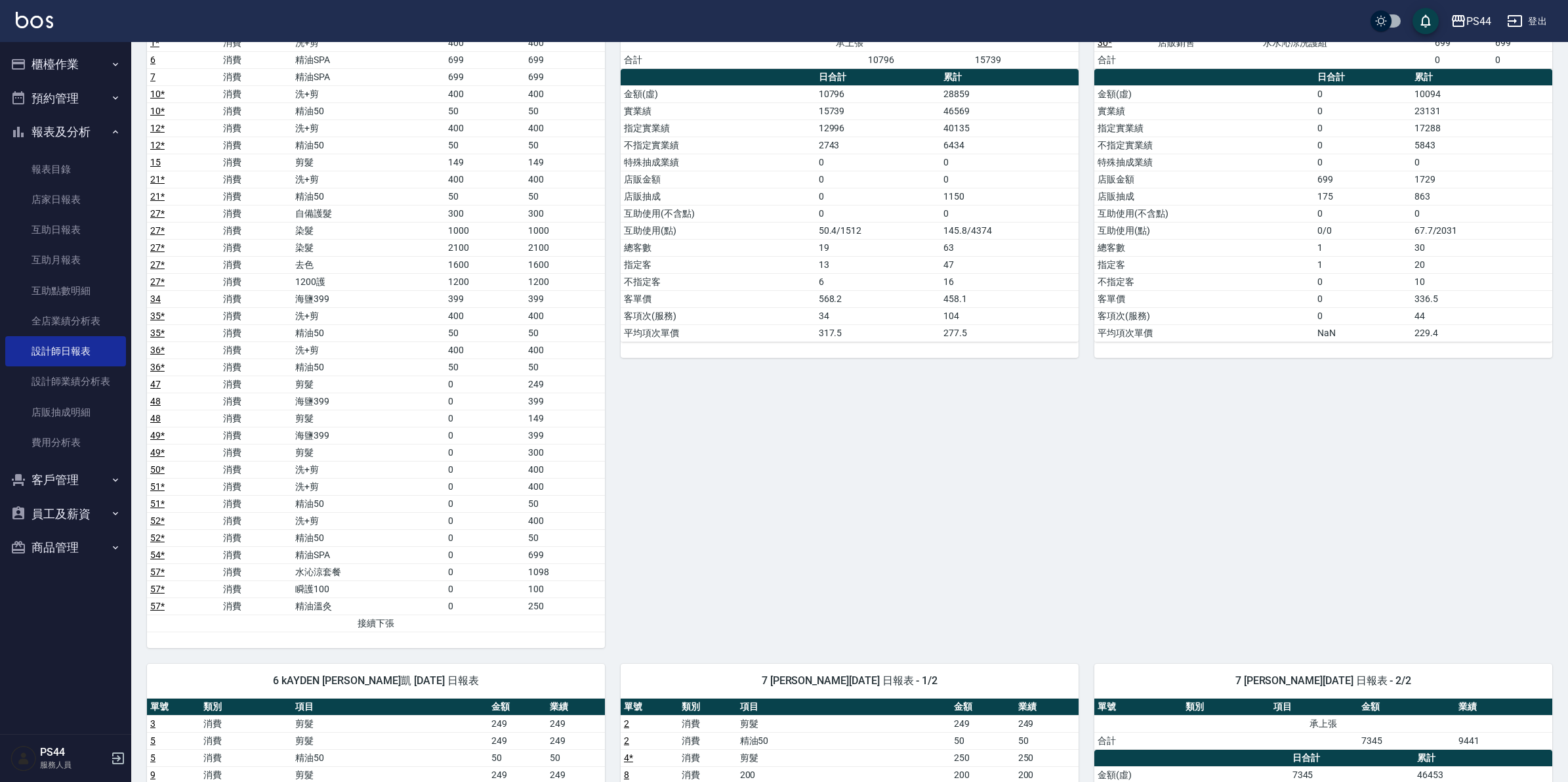
scroll to position [165, 0]
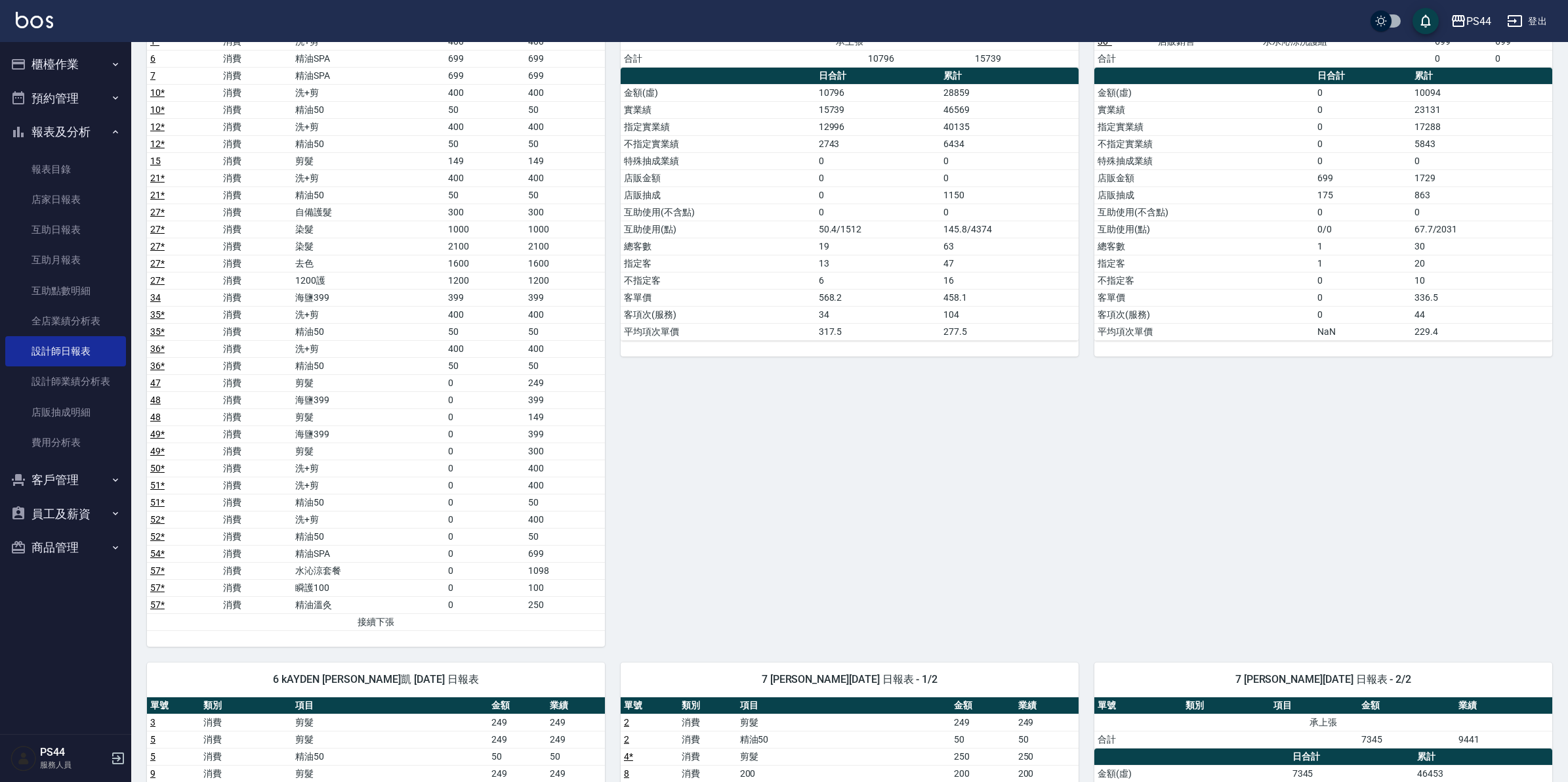
click at [873, 517] on div "1 黃雅雯 08/05/2025 日報表 - 2/2 單號 類別 項目 金額 業績 承上張 合計 10796 15739 日合計 累計 金額(虛) 10796…" at bounding box center [842, 306] width 474 height 680
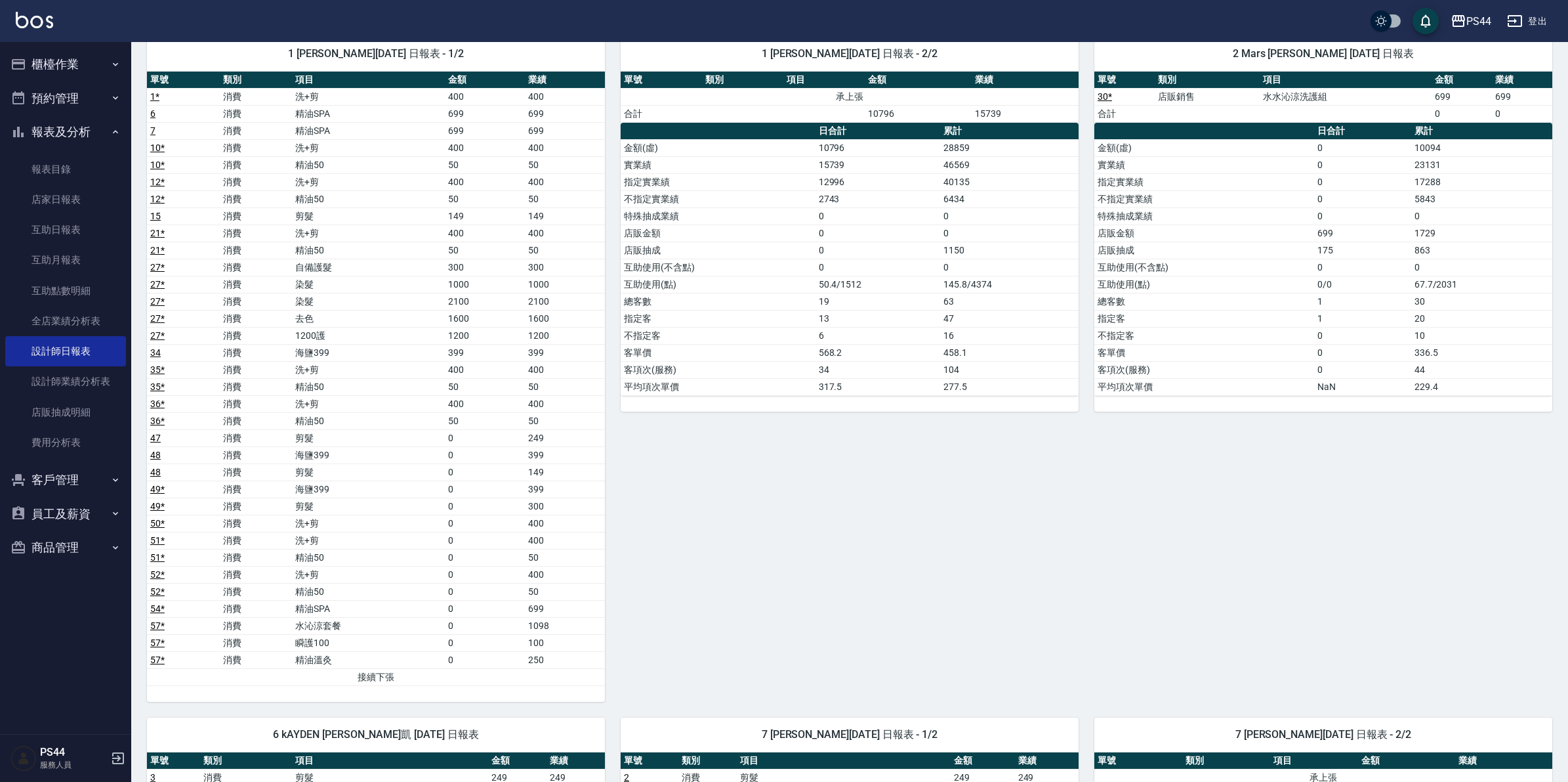
scroll to position [0, 0]
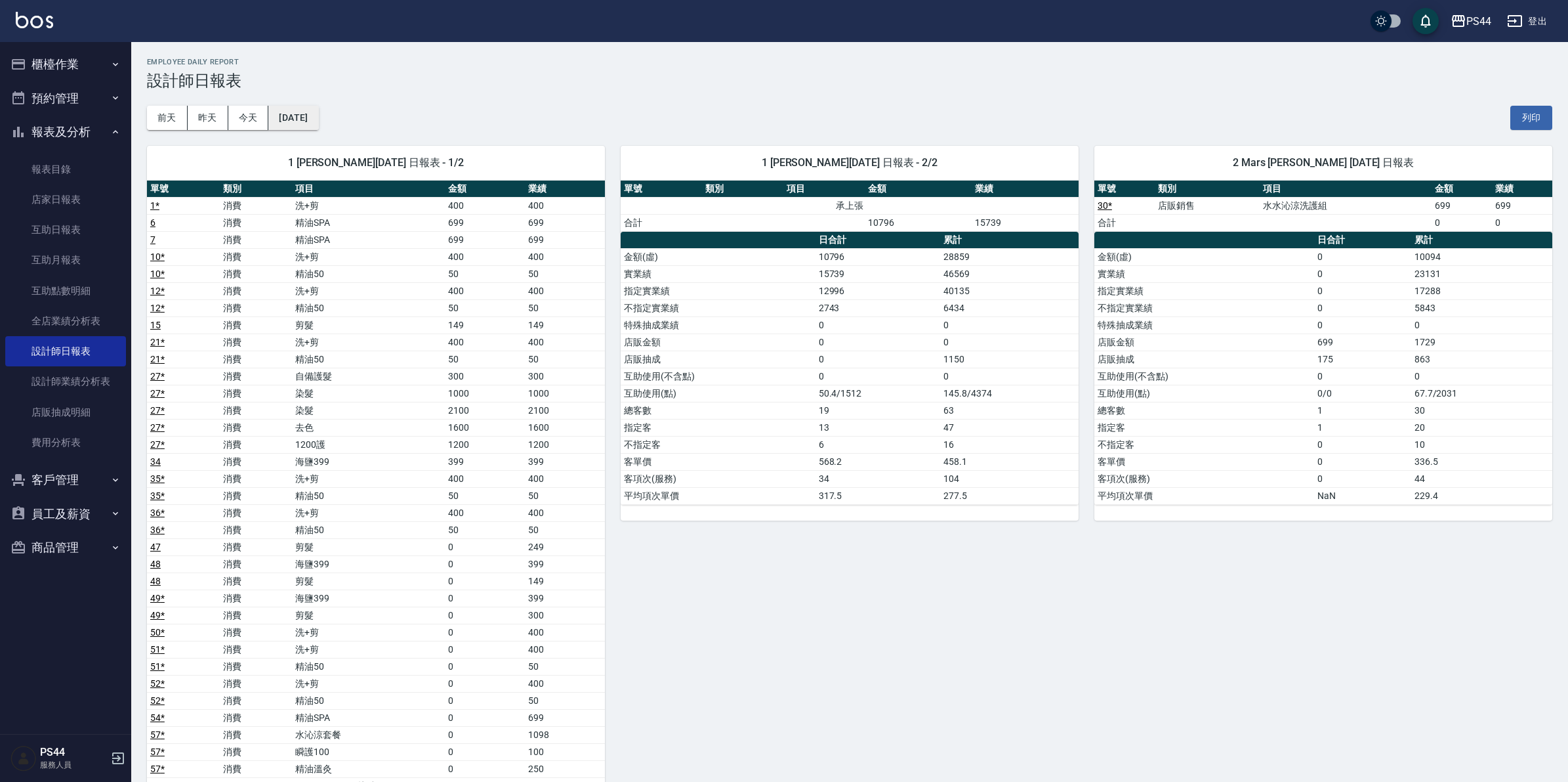
click at [318, 118] on button "2025/08/05" at bounding box center [293, 117] width 50 height 24
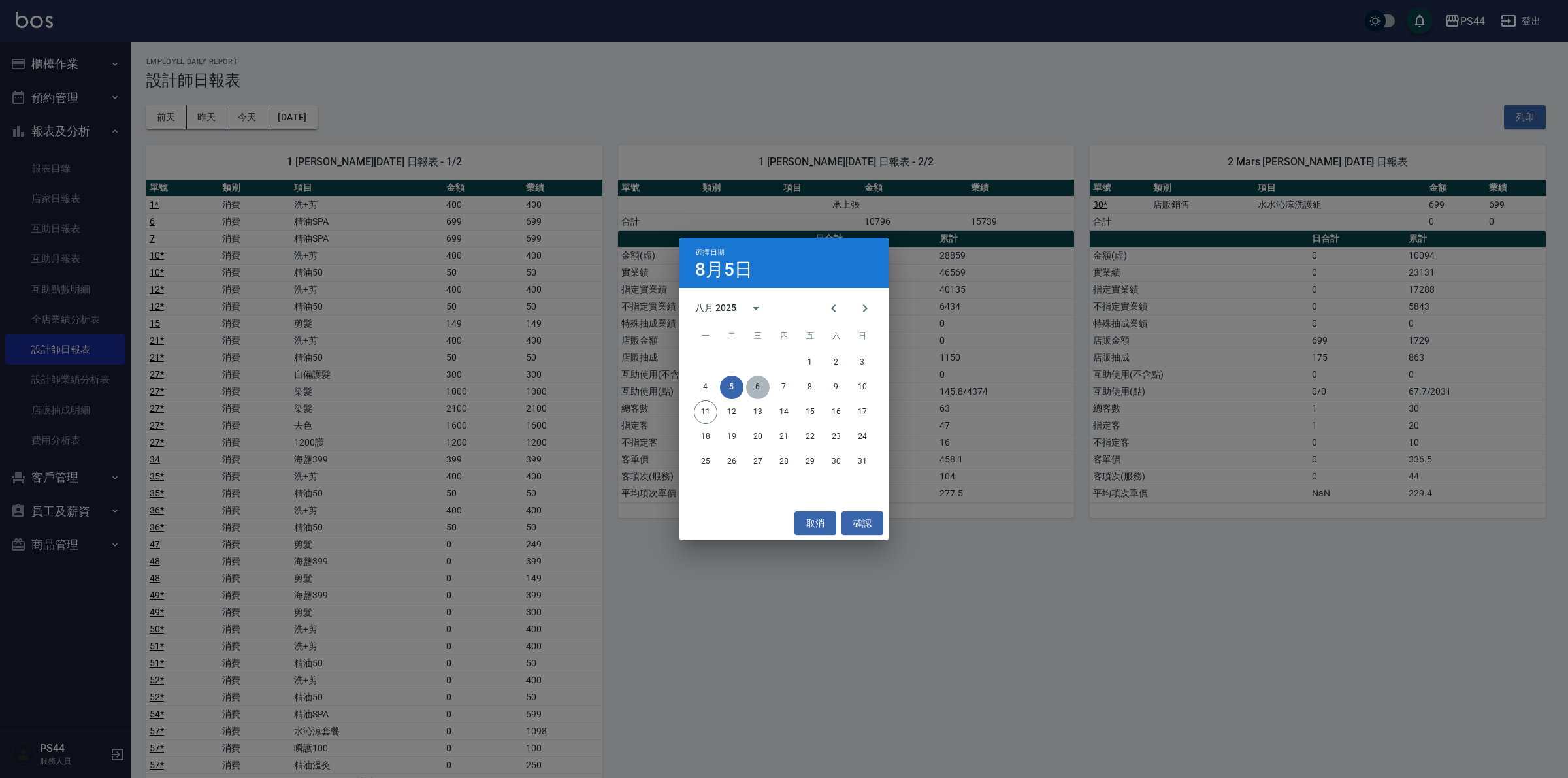
click at [758, 385] on button "6" at bounding box center [757, 387] width 23 height 23
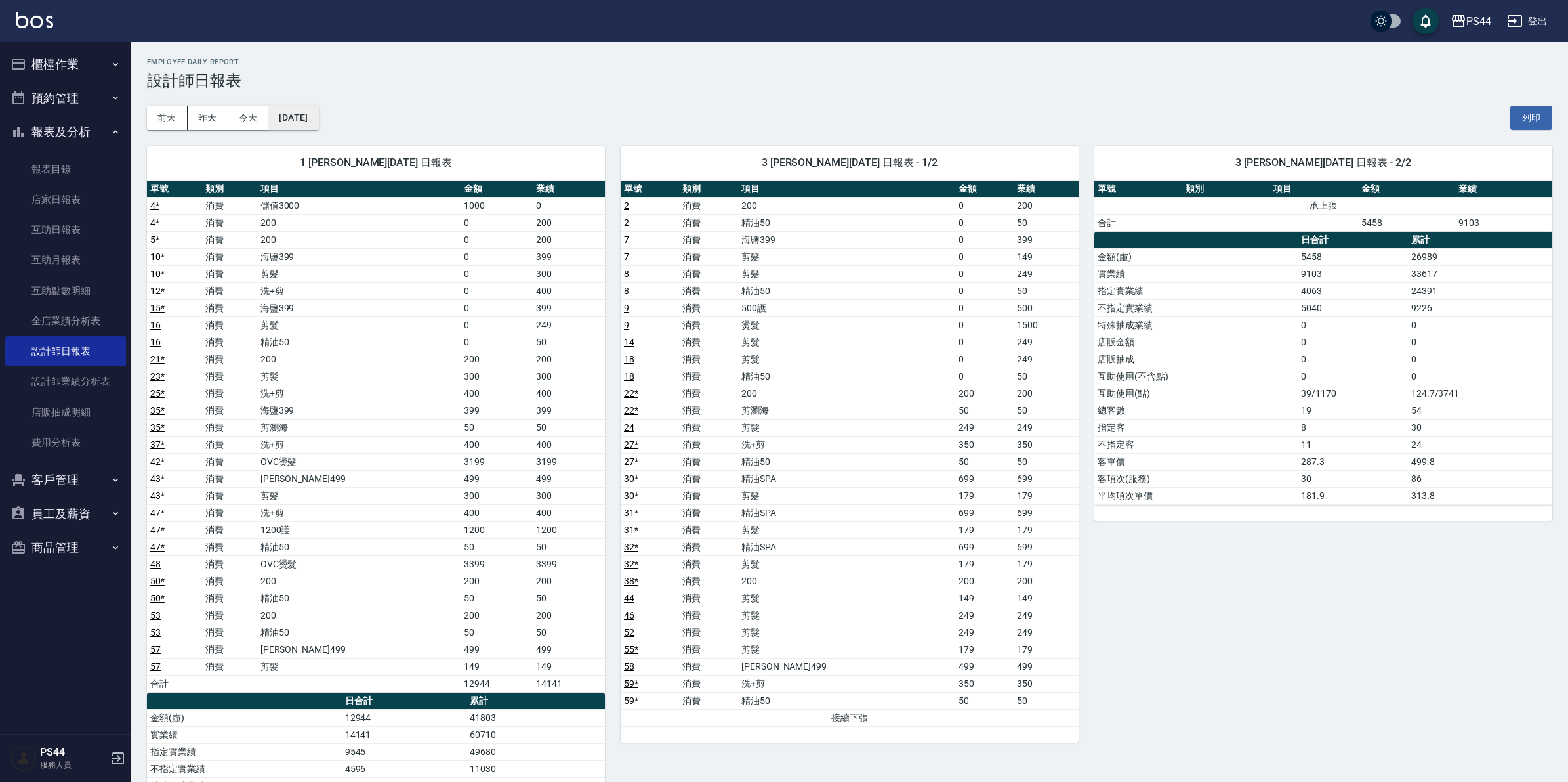
click at [306, 113] on button "2025/08/06" at bounding box center [293, 117] width 50 height 24
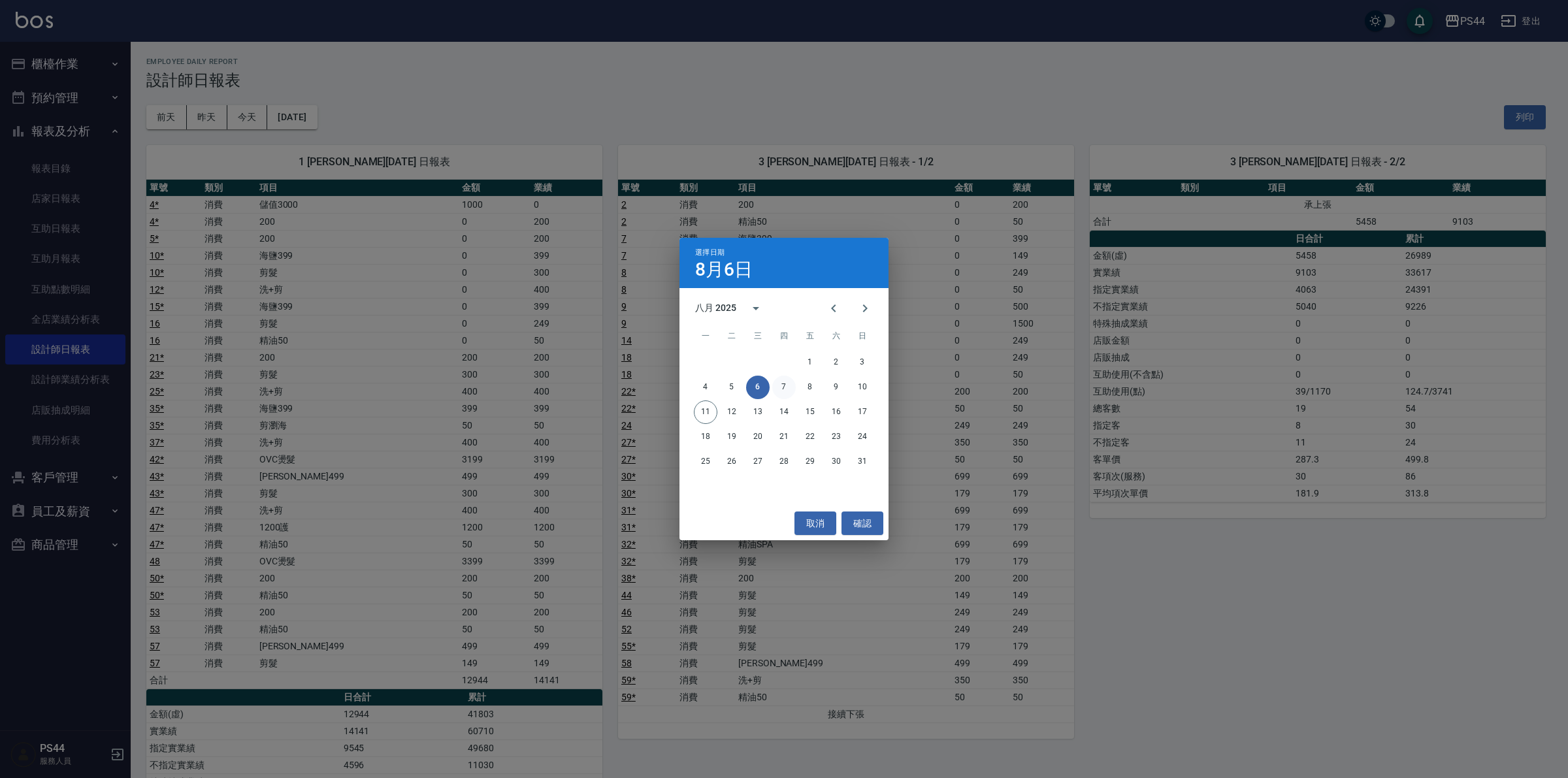
click at [778, 382] on button "7" at bounding box center [784, 387] width 23 height 23
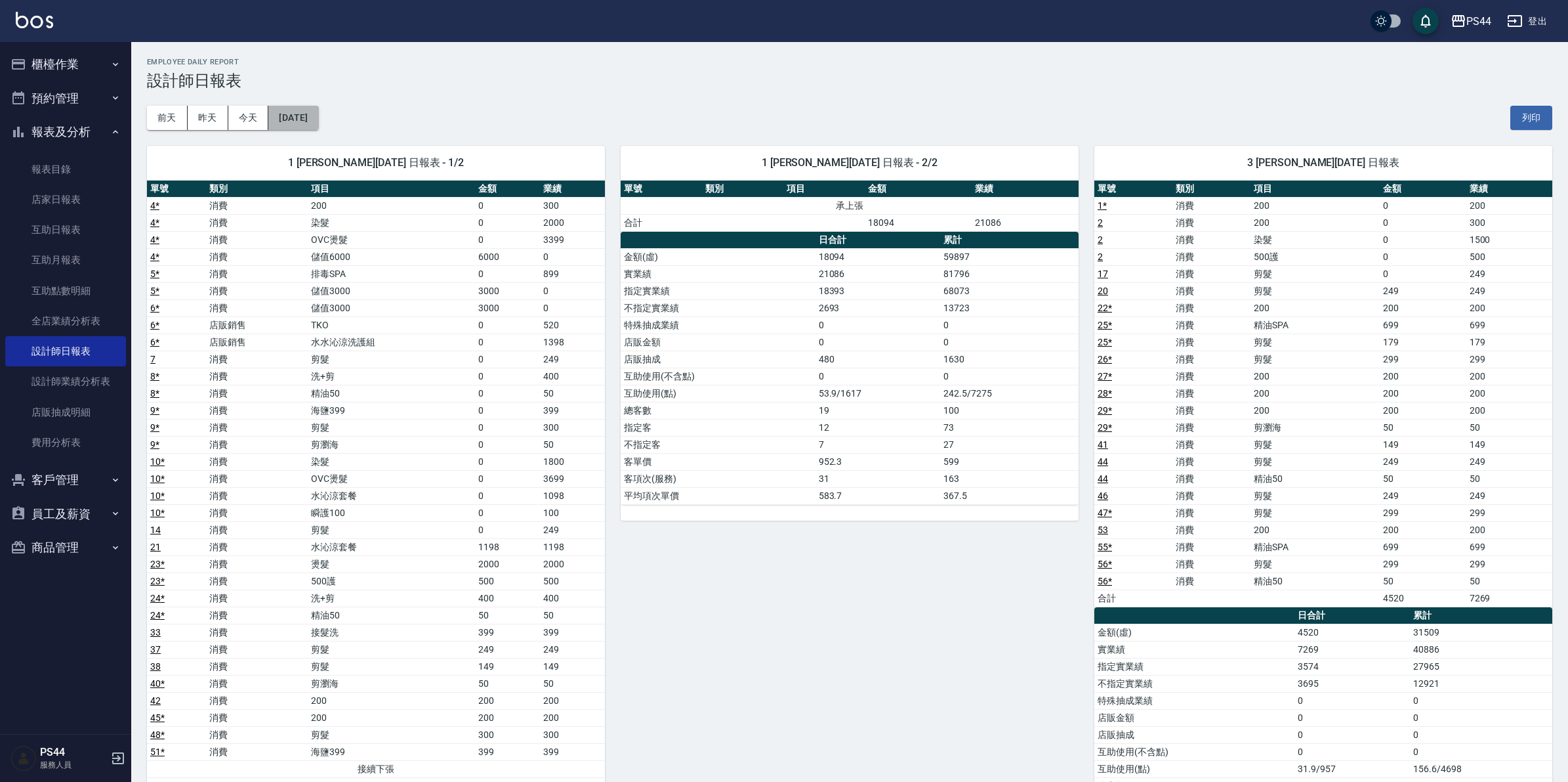
click at [303, 120] on button "2025/08/07" at bounding box center [293, 117] width 50 height 24
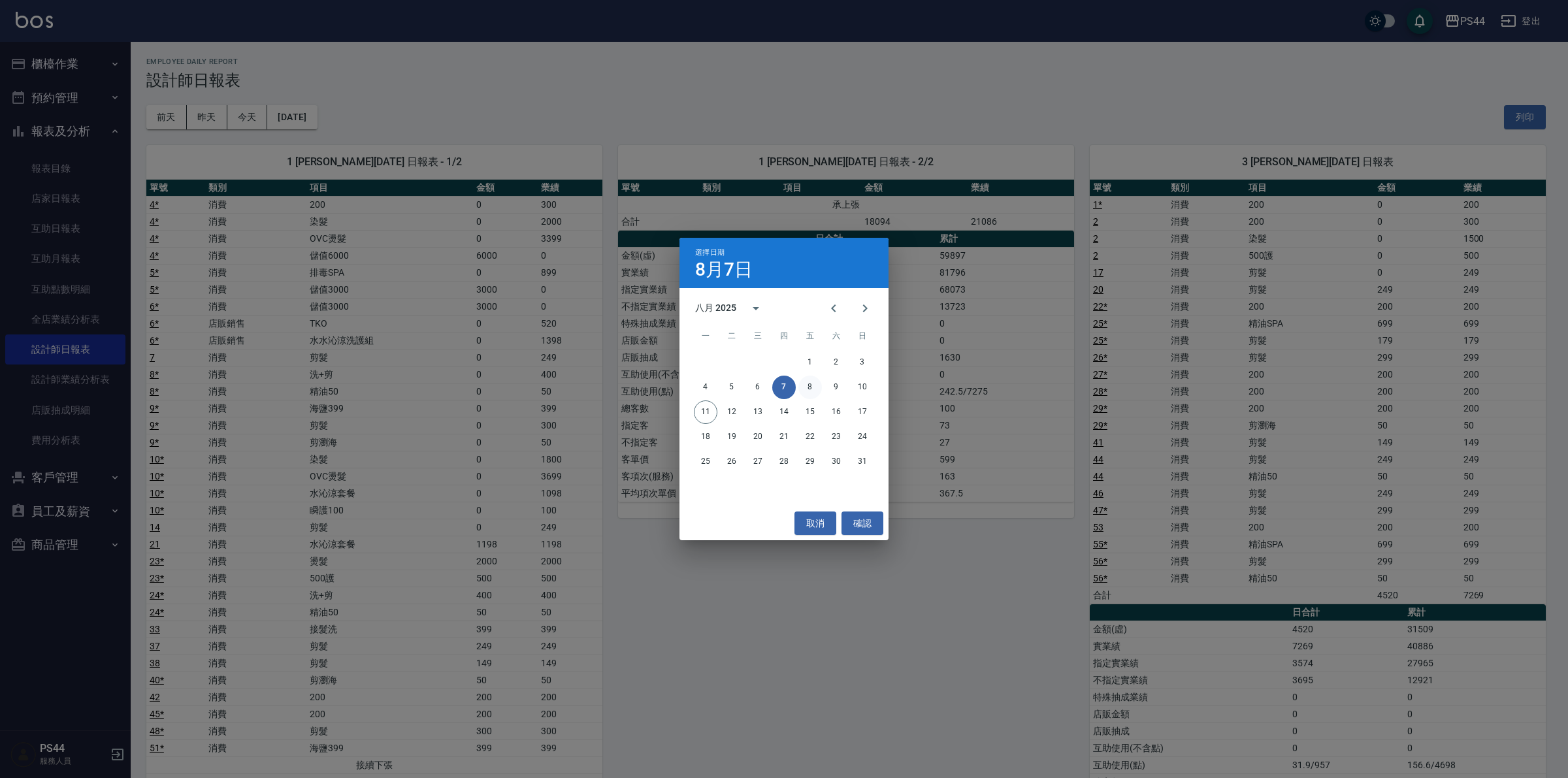
click at [807, 386] on button "8" at bounding box center [810, 387] width 23 height 23
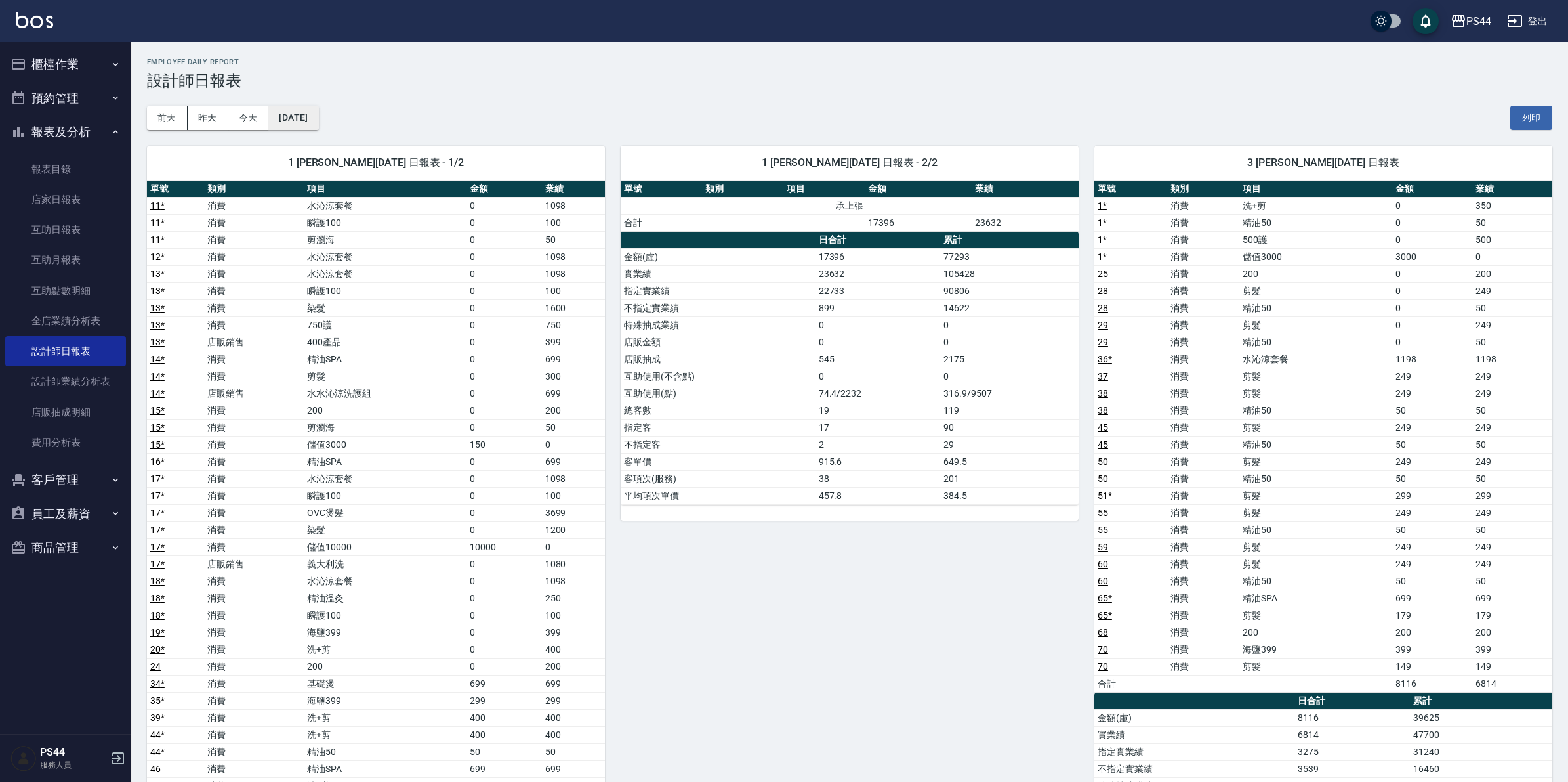
click at [318, 119] on button "2025/08/08" at bounding box center [293, 117] width 50 height 24
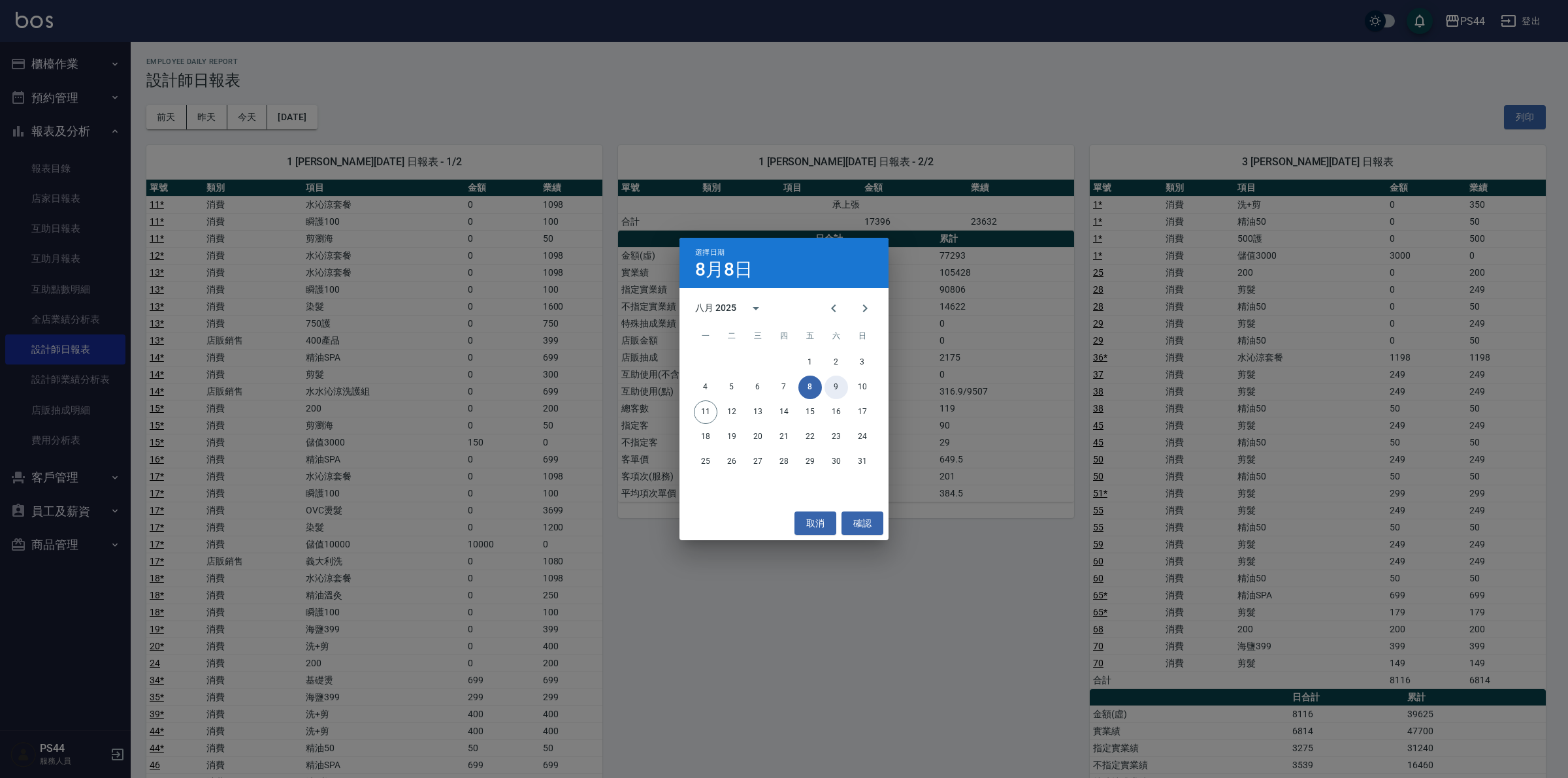
click at [834, 382] on button "9" at bounding box center [836, 387] width 23 height 23
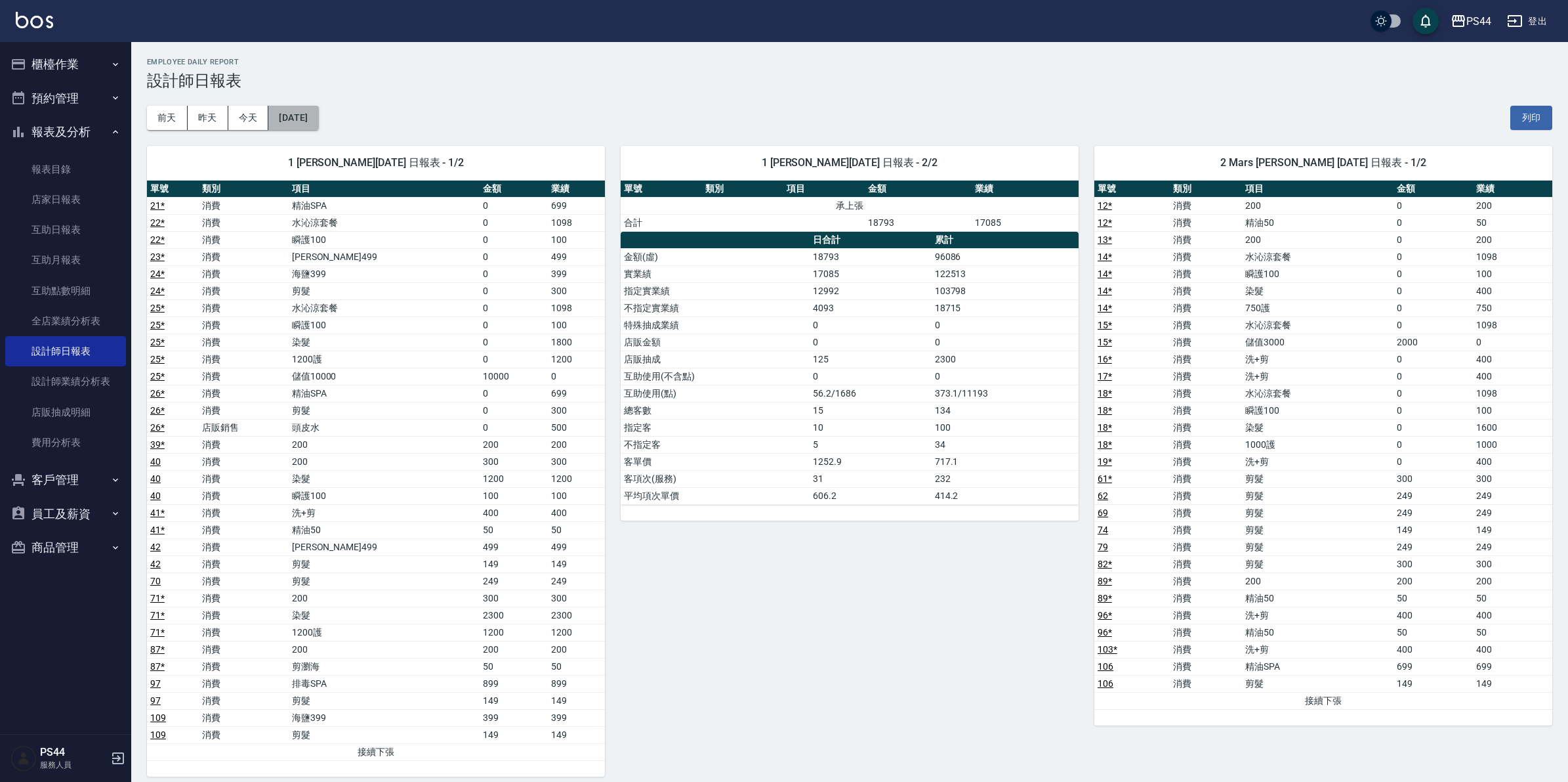
click at [301, 123] on button "2025/08/09" at bounding box center [293, 117] width 50 height 24
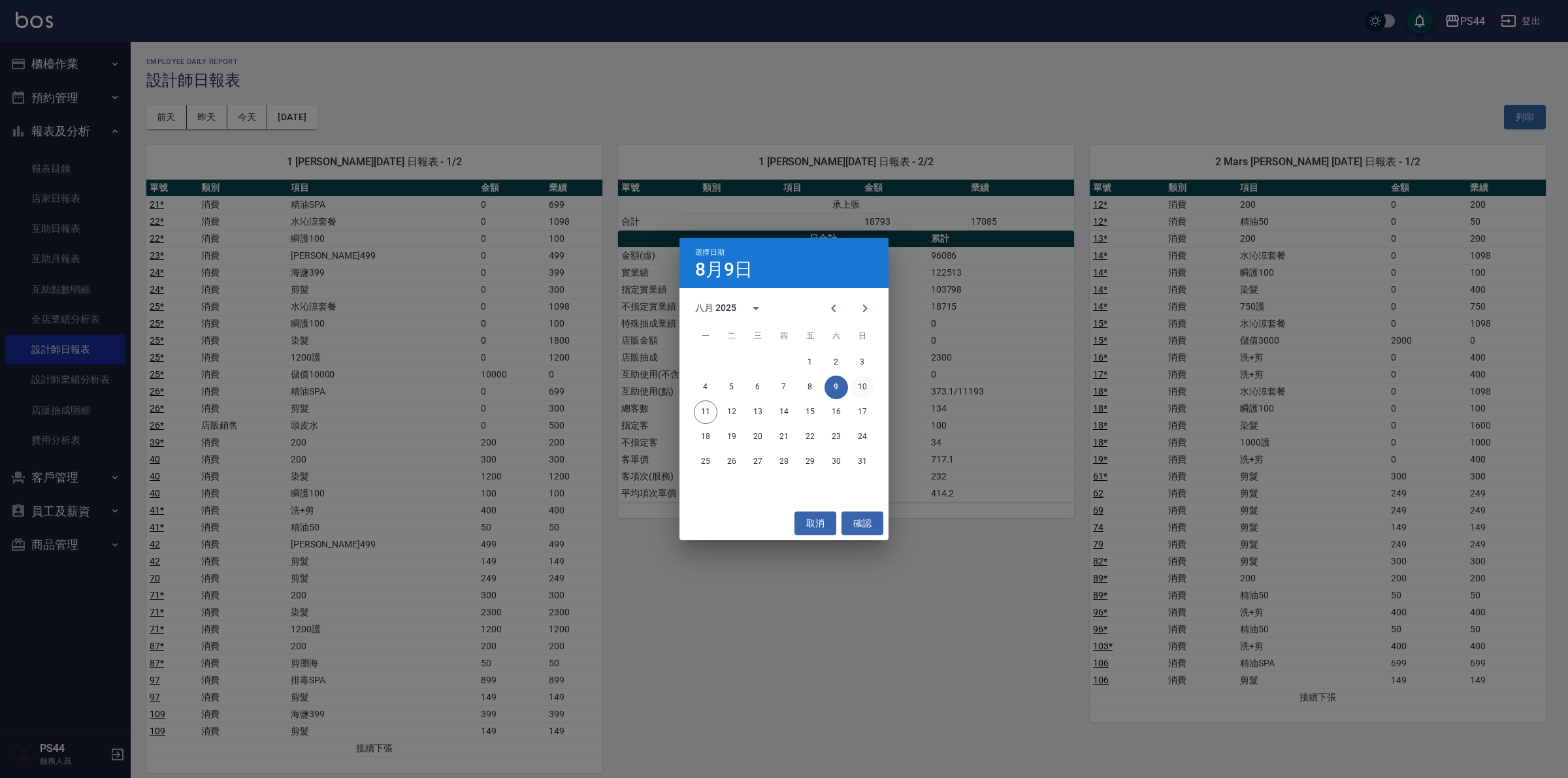
click at [856, 389] on button "10" at bounding box center [862, 387] width 23 height 23
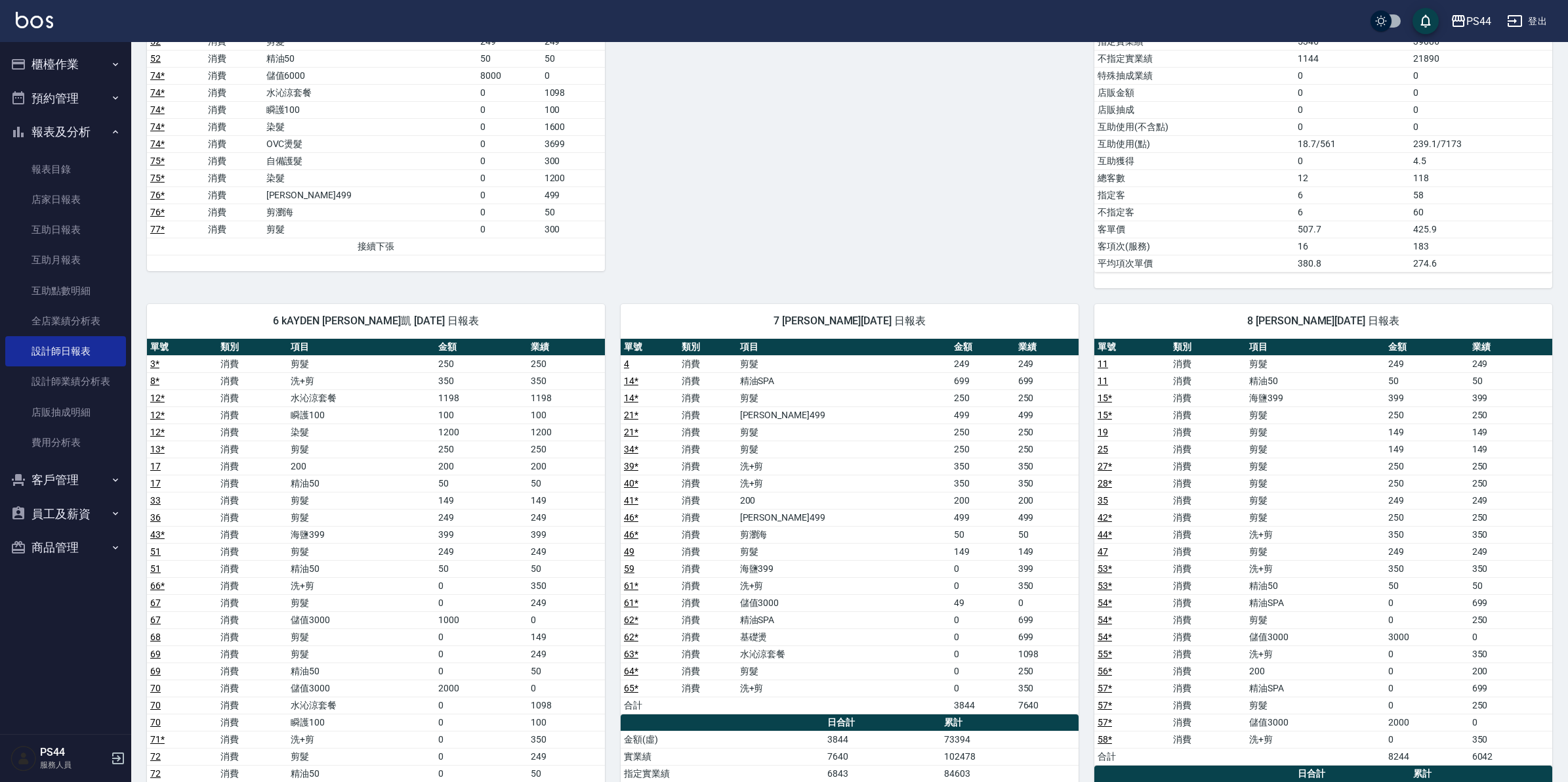
scroll to position [395, 0]
